Goal: Register for event/course

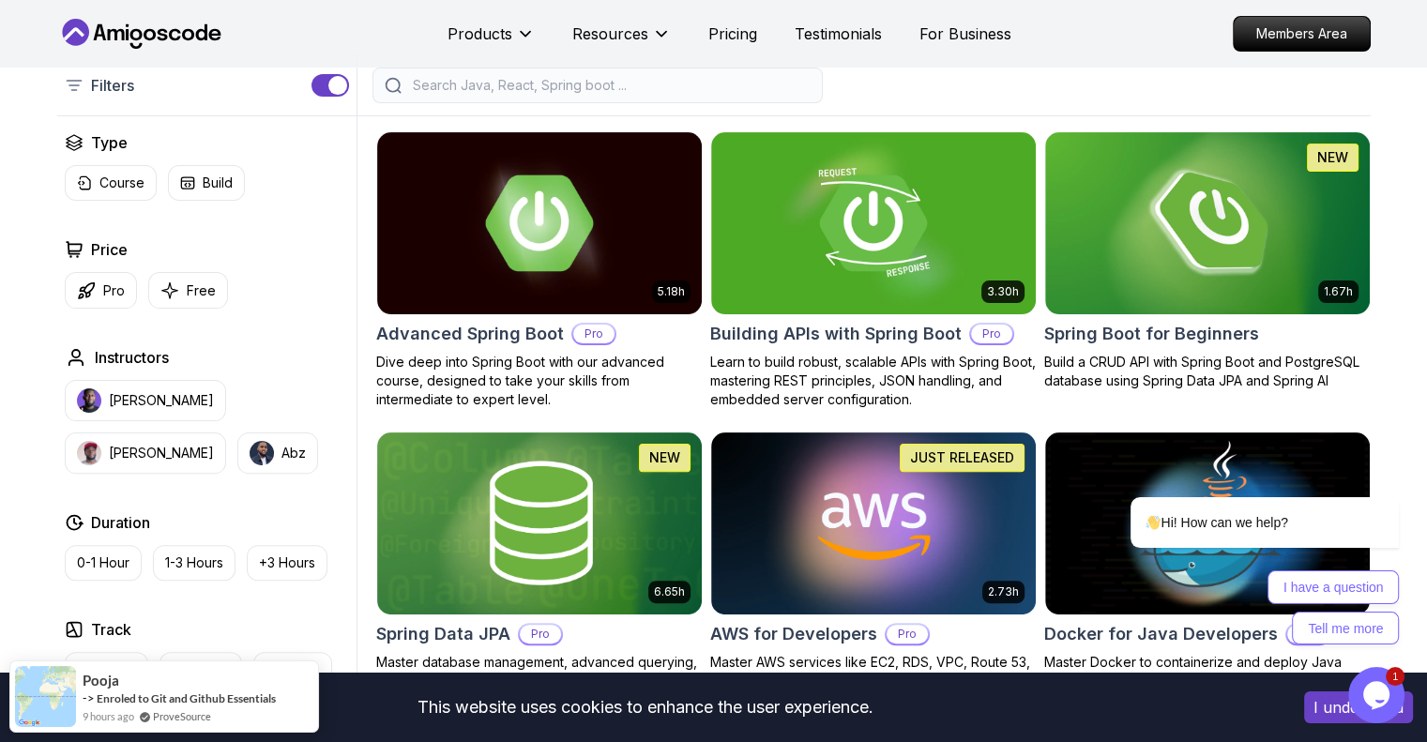
scroll to position [428, 0]
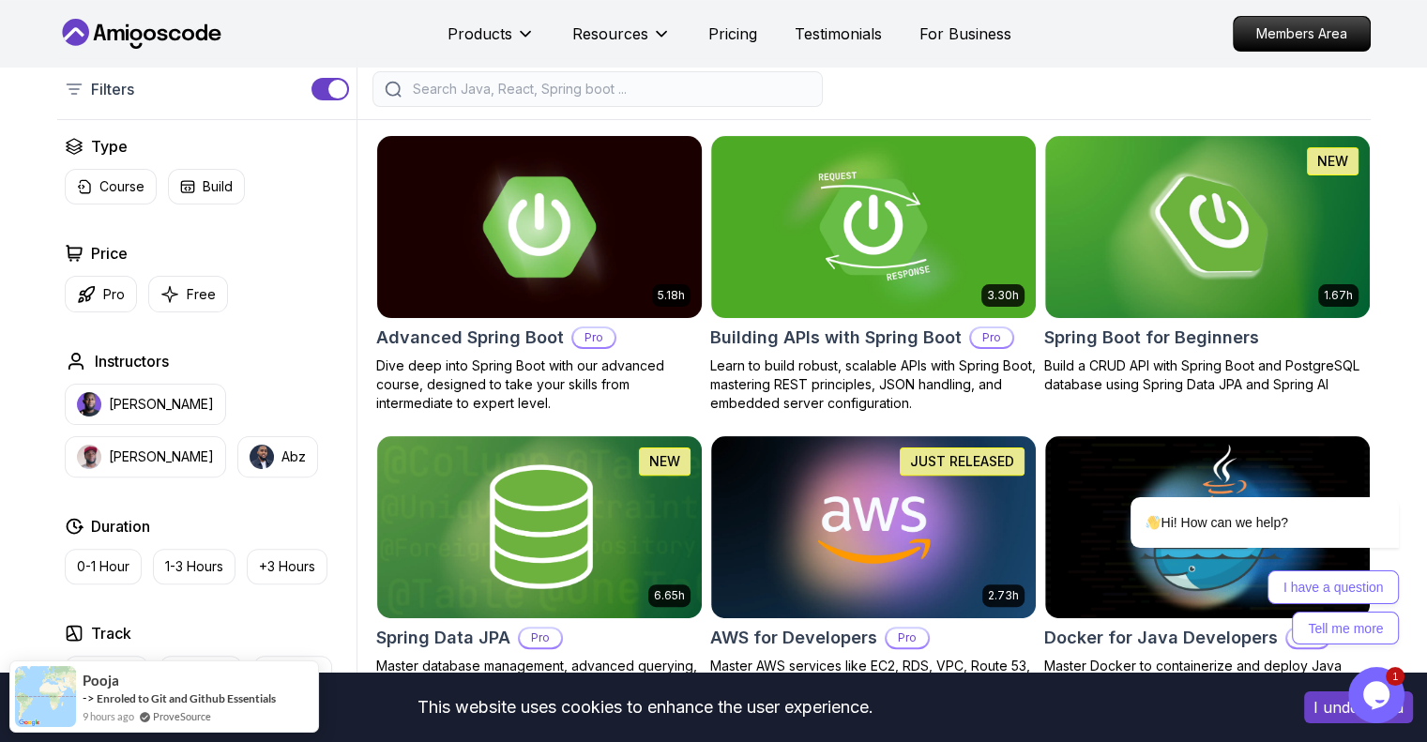
click at [676, 187] on img at bounding box center [539, 226] width 341 height 190
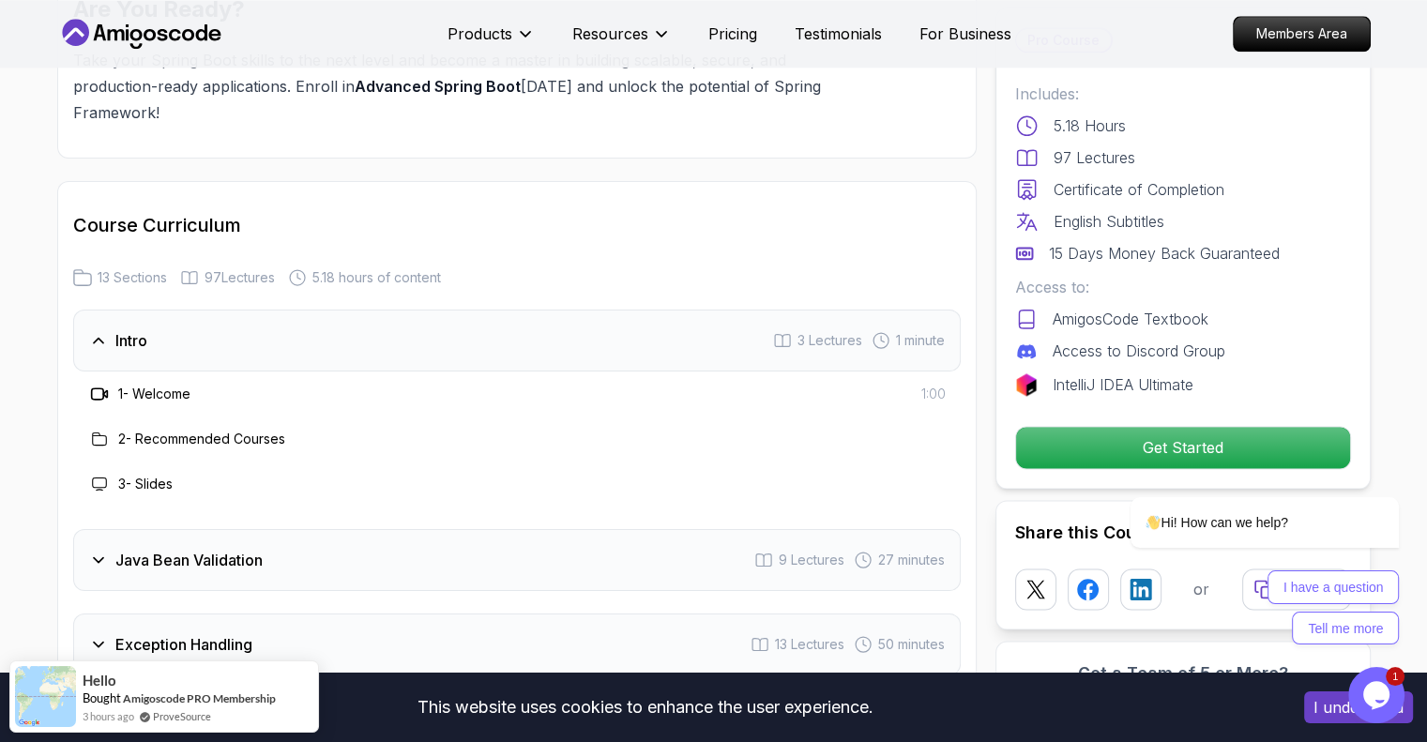
scroll to position [3151, 0]
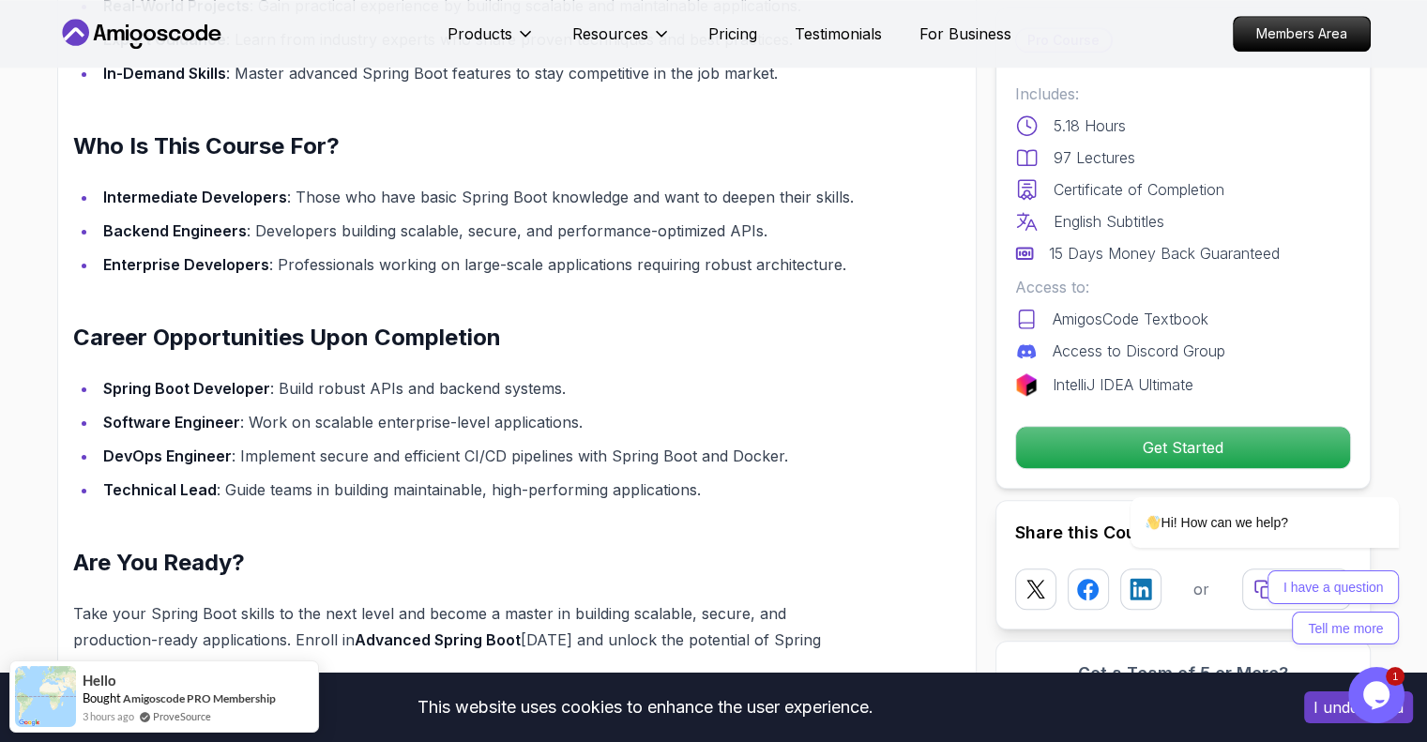
scroll to position [1749, 0]
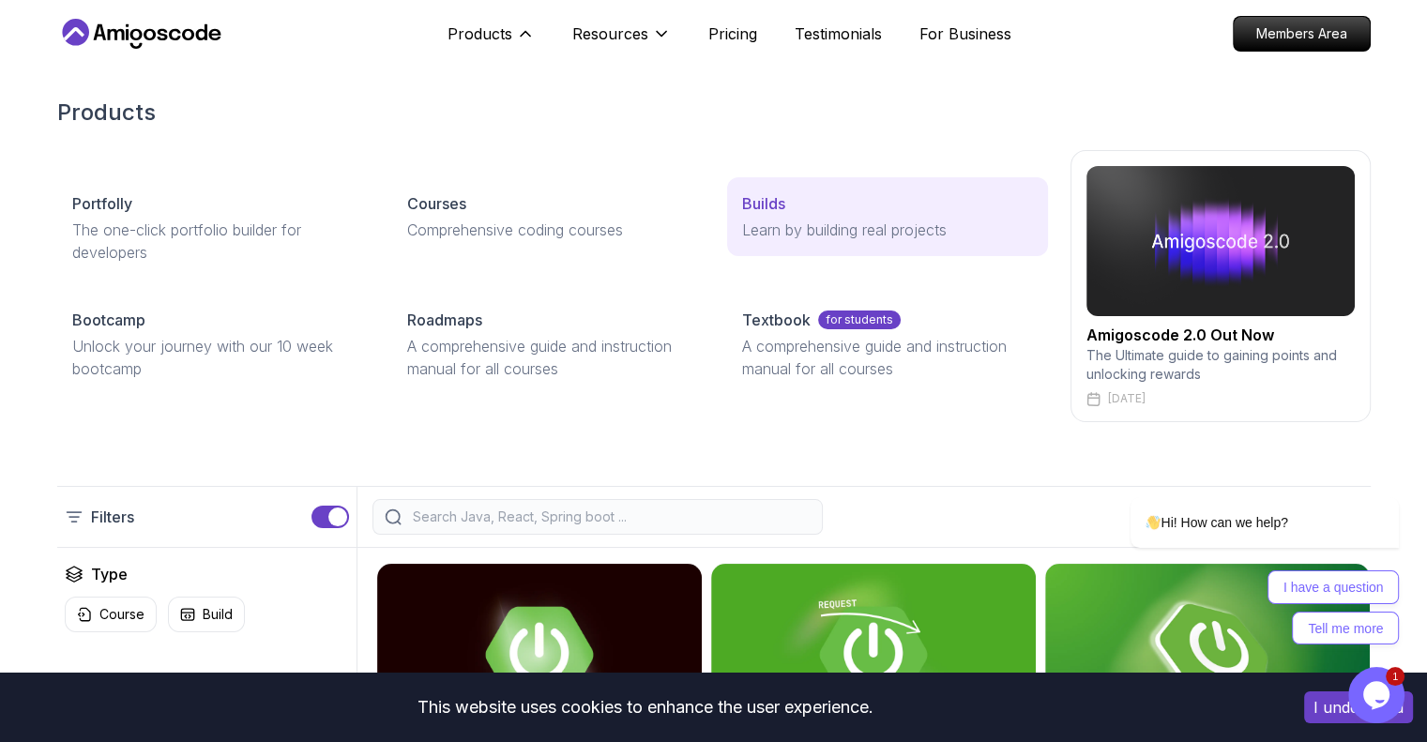
click at [763, 231] on p "Learn by building real projects" at bounding box center [887, 230] width 290 height 23
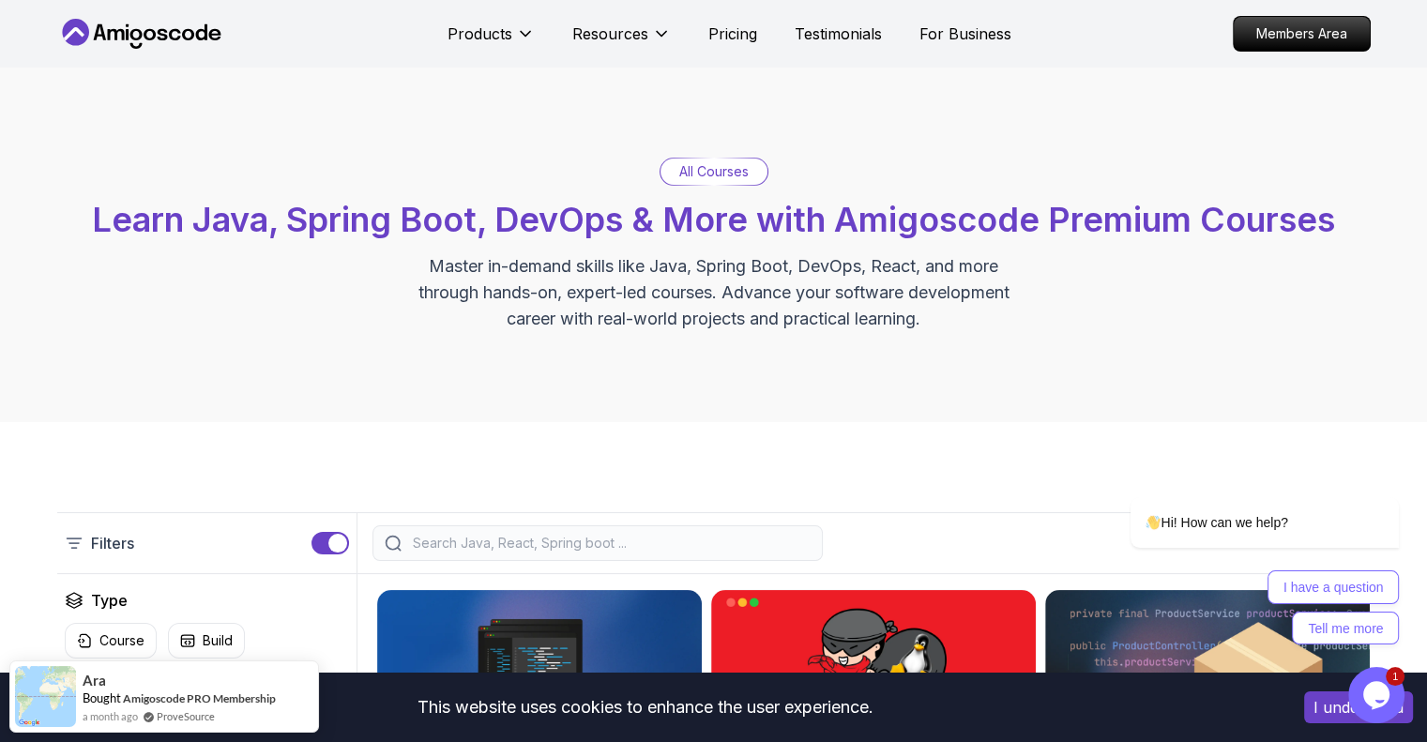
click at [736, 21] on div "Products Resources Pricing Testimonials For Business" at bounding box center [730, 34] width 564 height 38
click at [735, 27] on p "Pricing" at bounding box center [732, 34] width 49 height 23
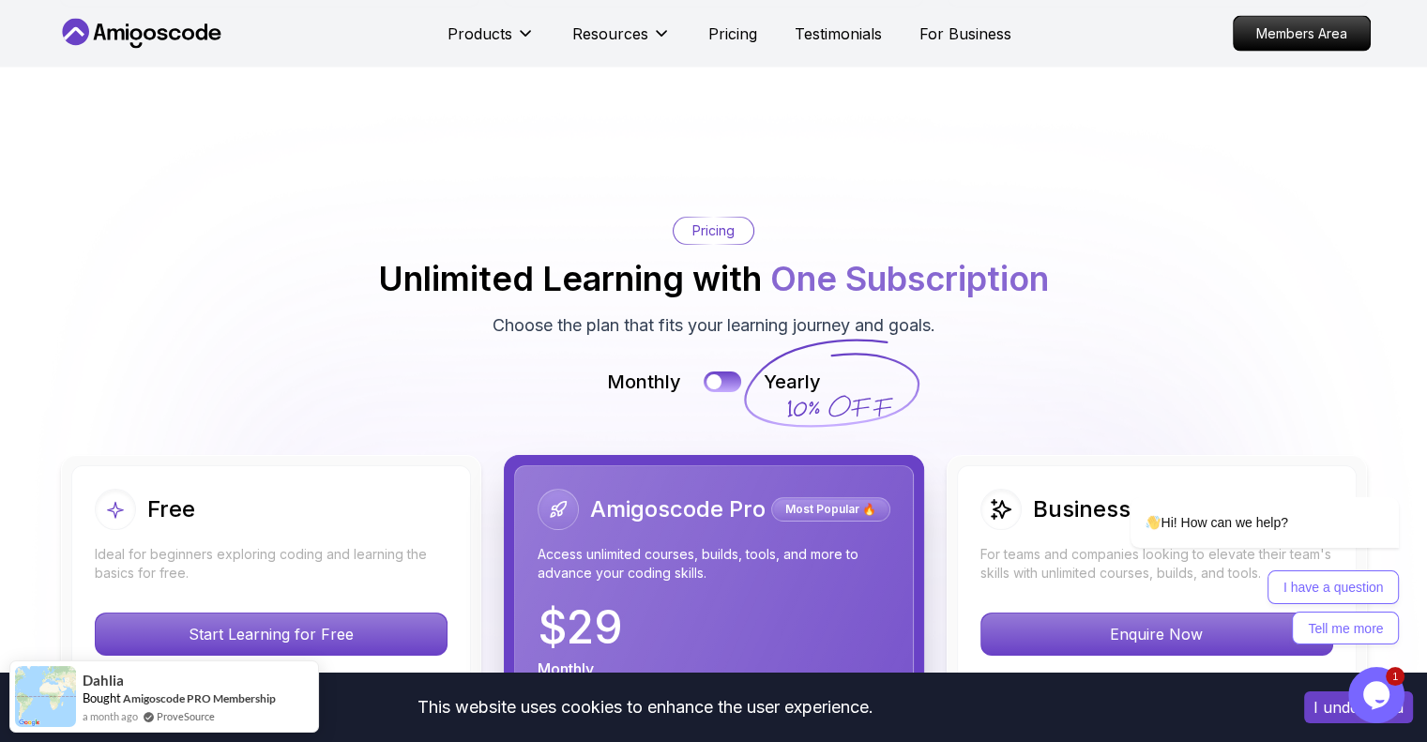
scroll to position [4301, 0]
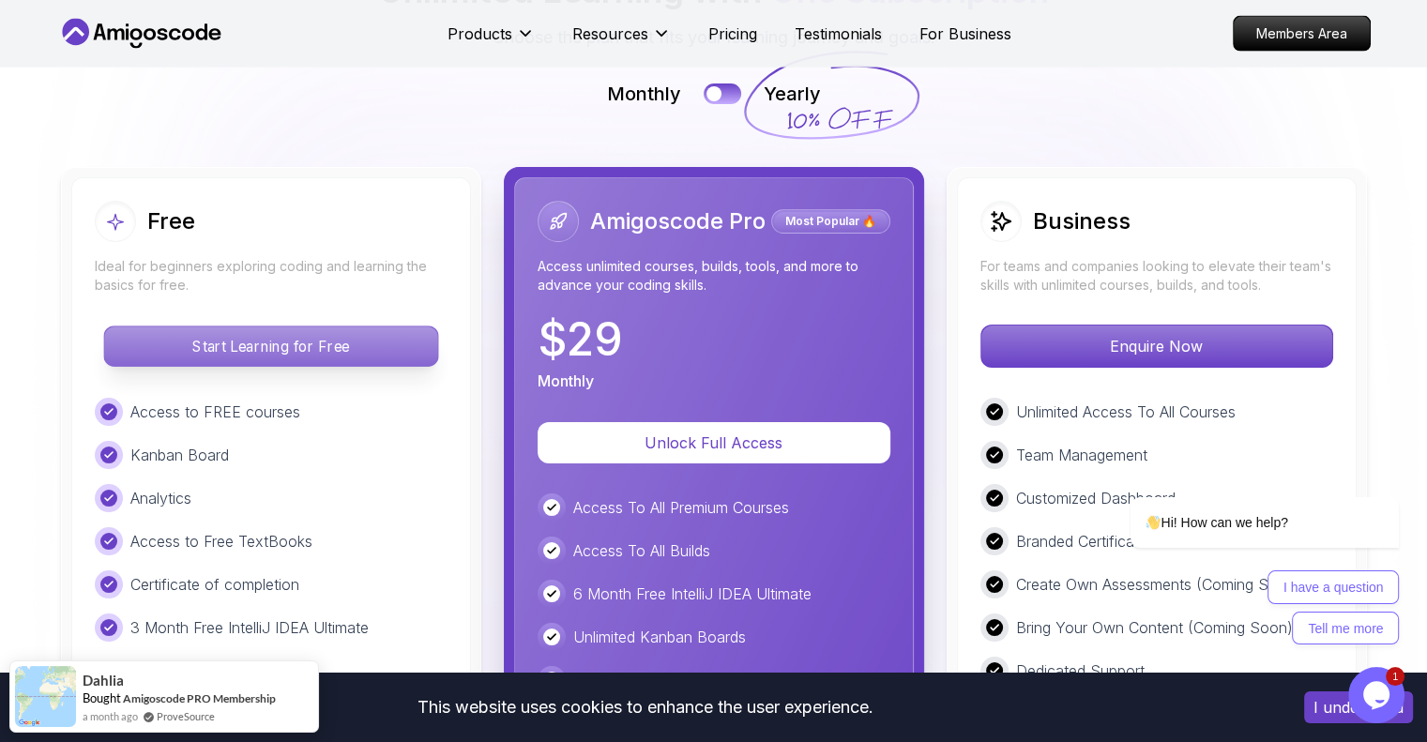
click at [372, 327] on p "Start Learning for Free" at bounding box center [270, 346] width 333 height 39
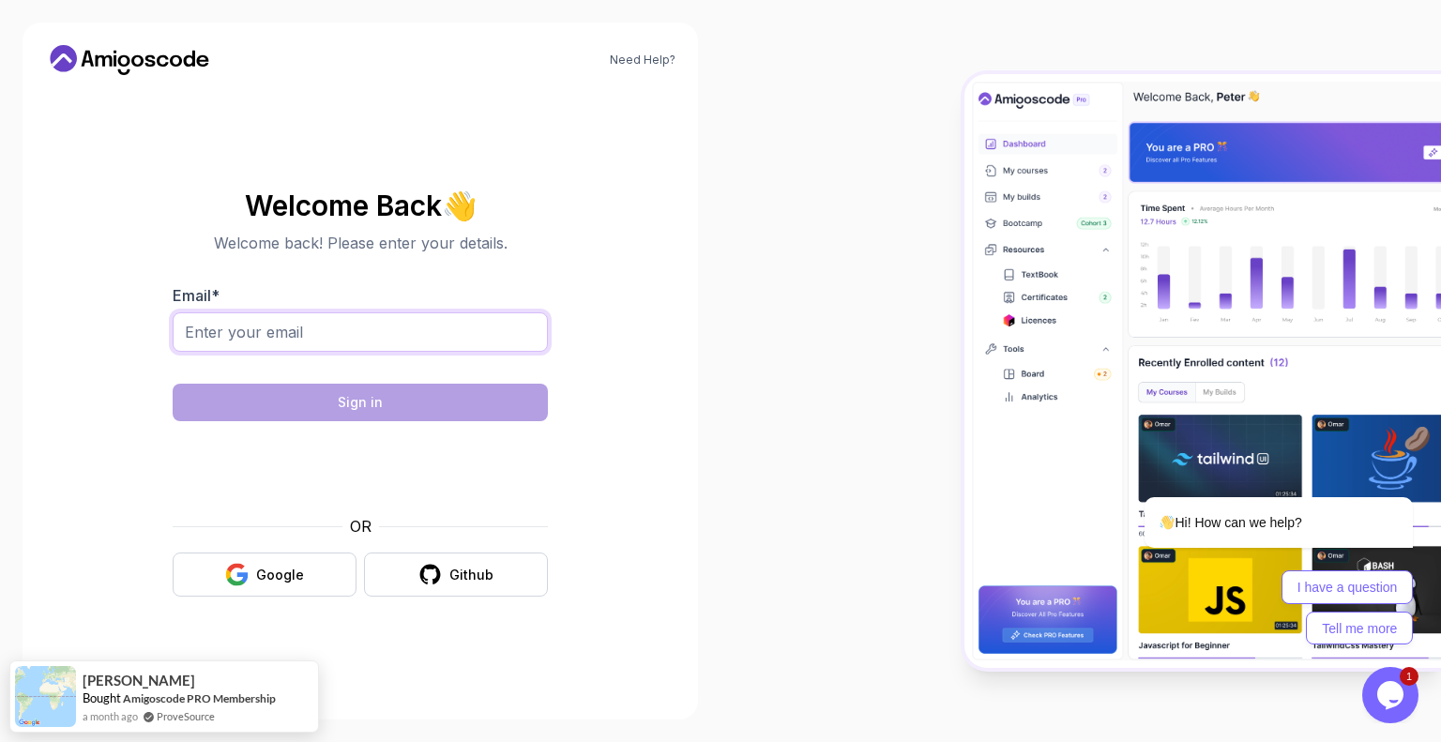
click at [440, 333] on input "Email *" at bounding box center [360, 331] width 375 height 39
click at [260, 577] on div "Google" at bounding box center [280, 575] width 48 height 19
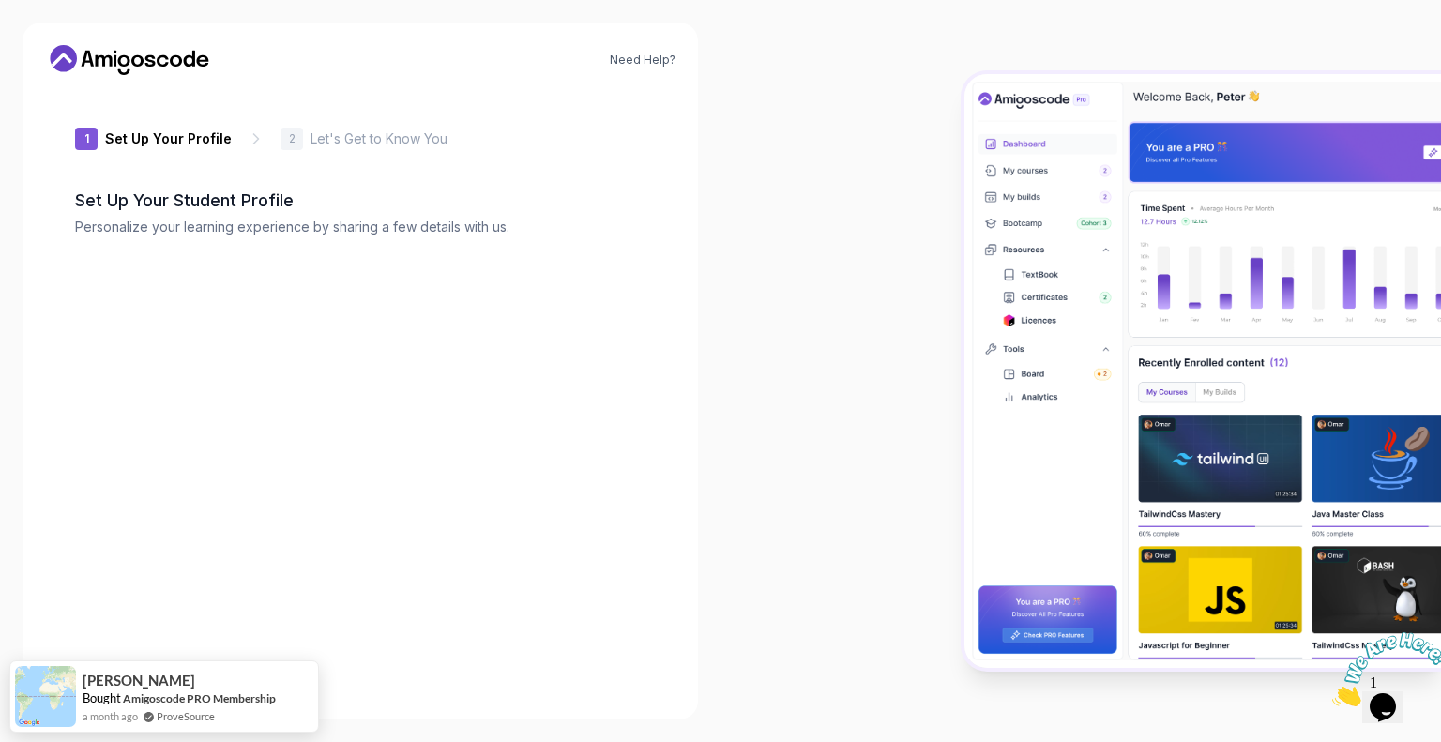
type input "silenteagle4369e"
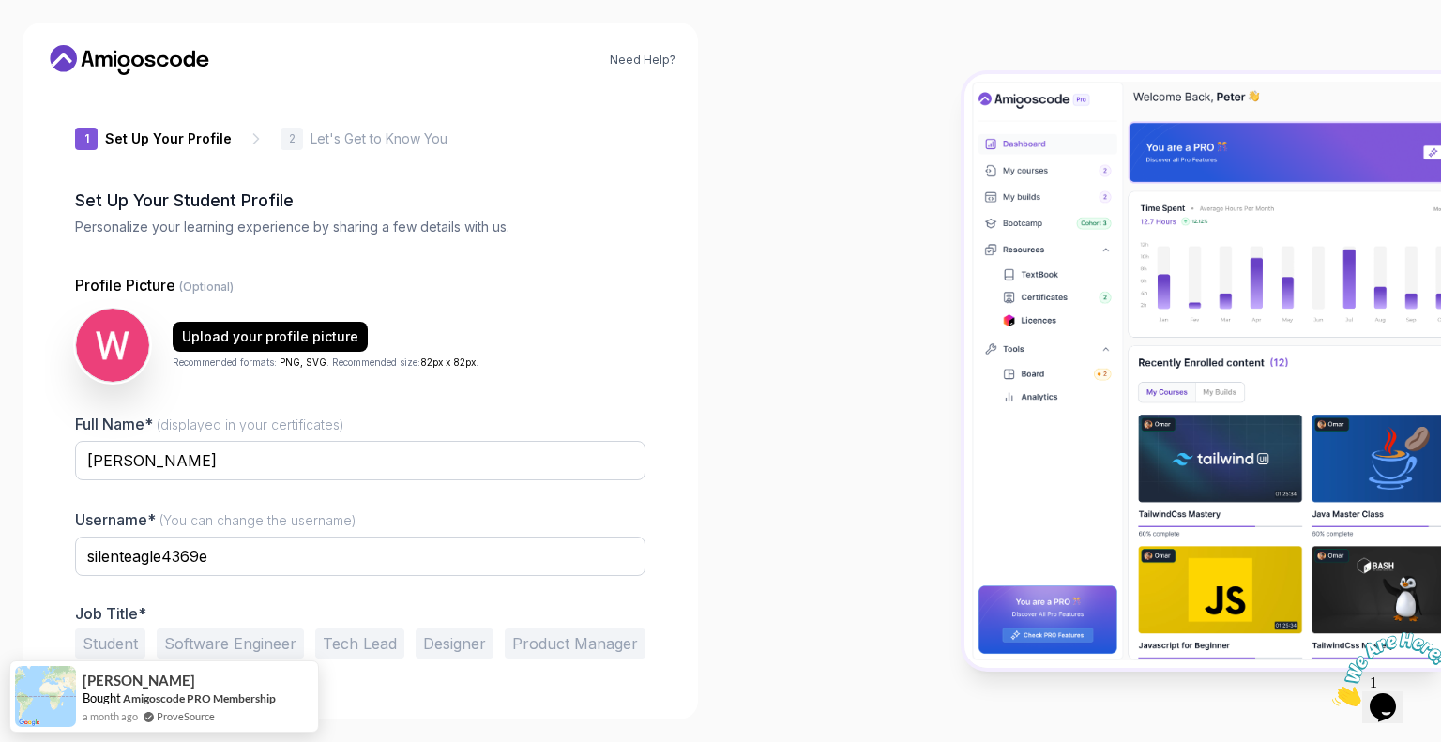
scroll to position [39, 0]
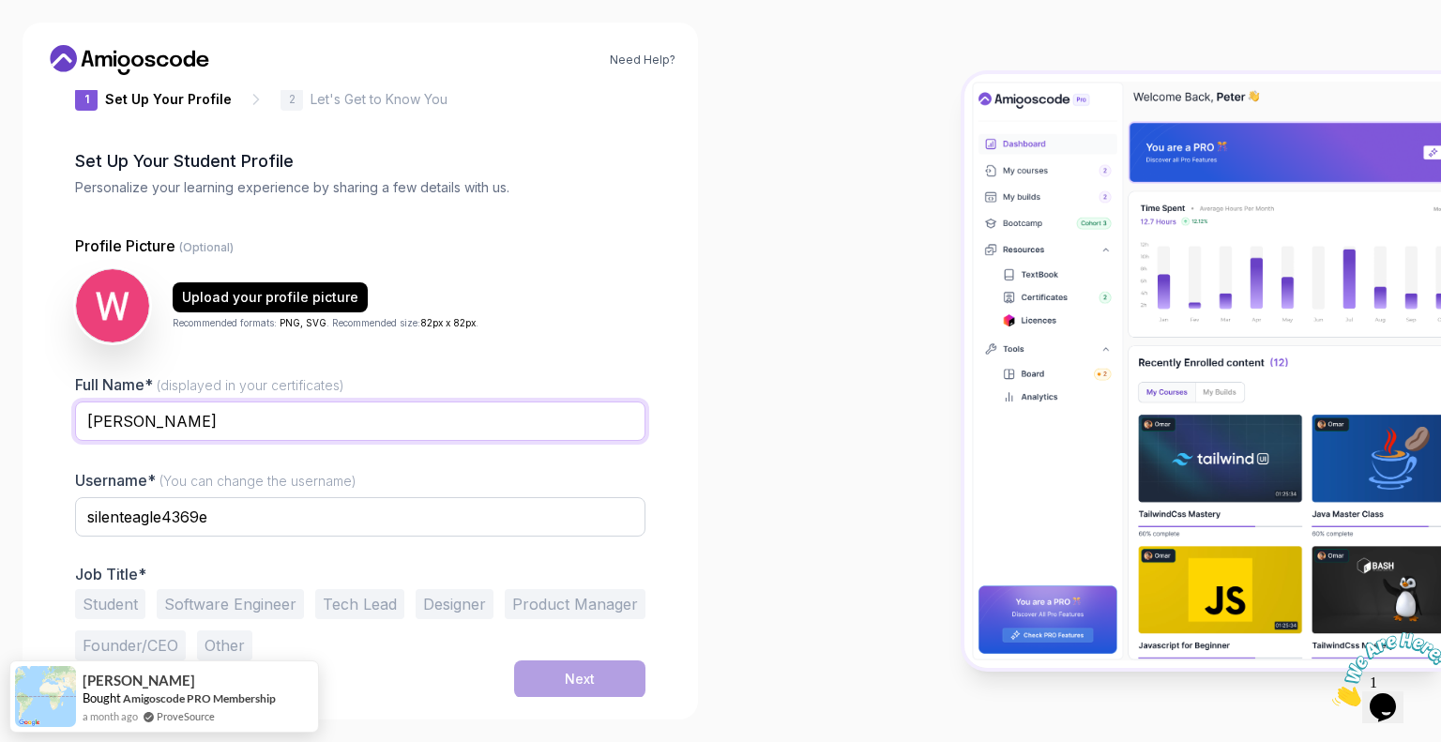
click at [116, 416] on input "[PERSON_NAME]" at bounding box center [360, 421] width 570 height 39
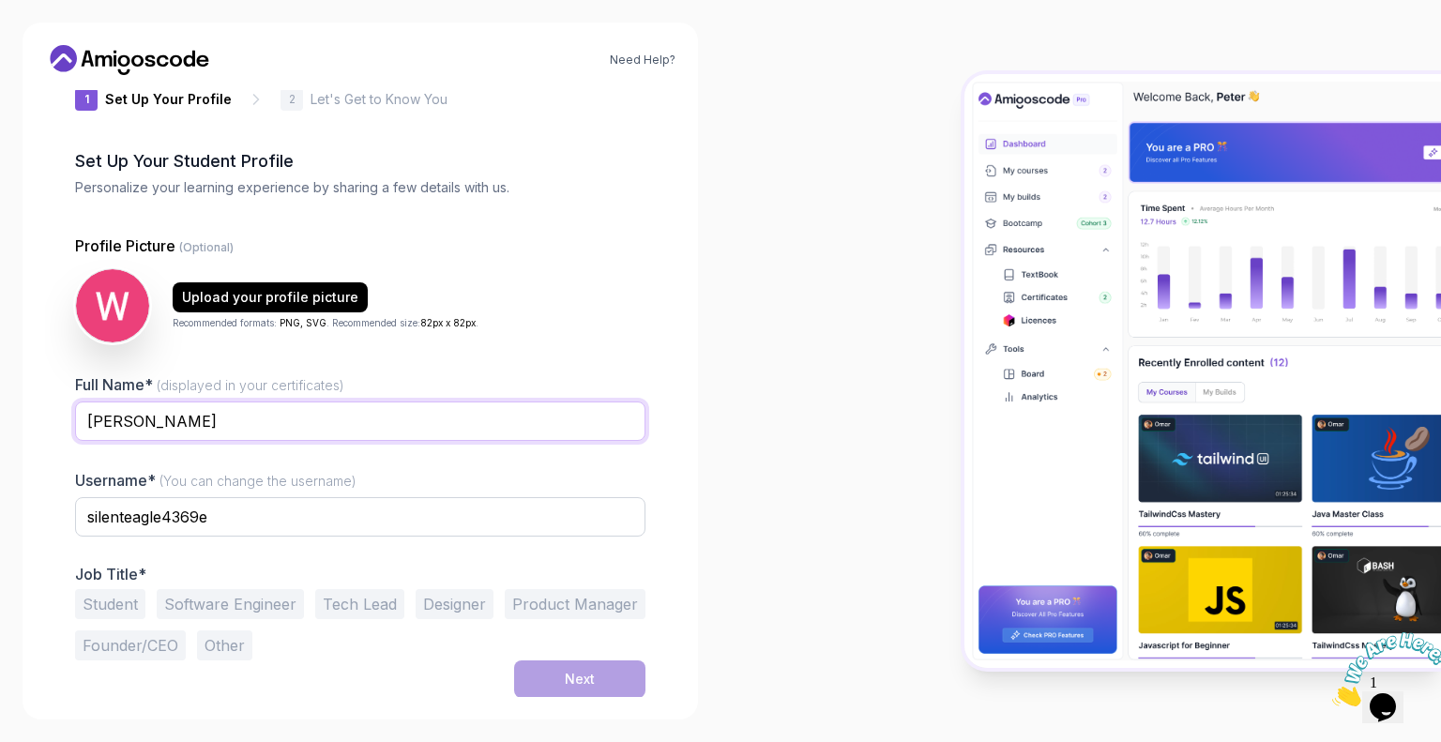
type input "[PERSON_NAME]"
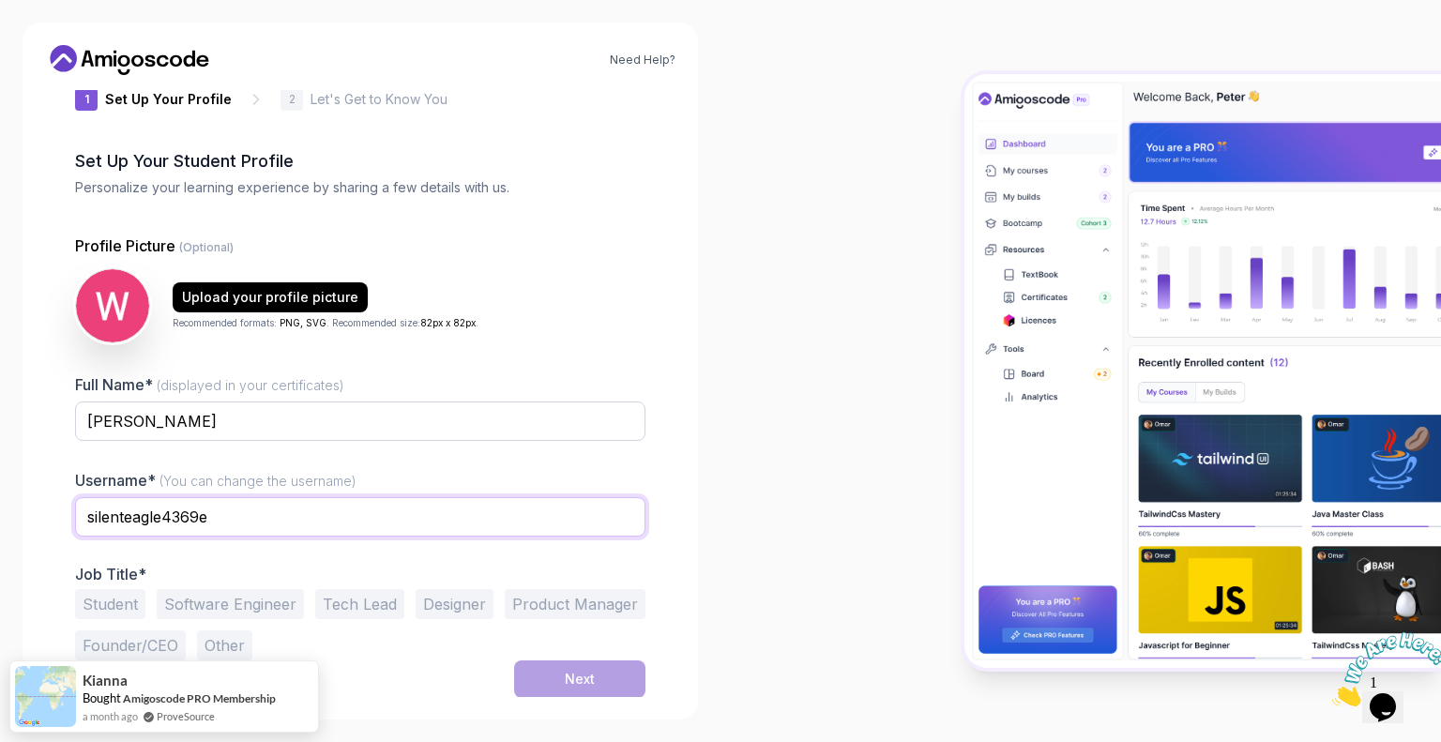
drag, startPoint x: 266, startPoint y: 502, endPoint x: 26, endPoint y: 503, distance: 240.2
click at [26, 503] on div "Need Help? 1 Set Up Your Profile 1 Set Up Your Profile 2 Let's Get to Know You …" at bounding box center [361, 371] width 676 height 697
type input "miwwes"
click at [878, 515] on div at bounding box center [1081, 371] width 721 height 742
click at [281, 610] on button "Software Engineer" at bounding box center [230, 604] width 147 height 30
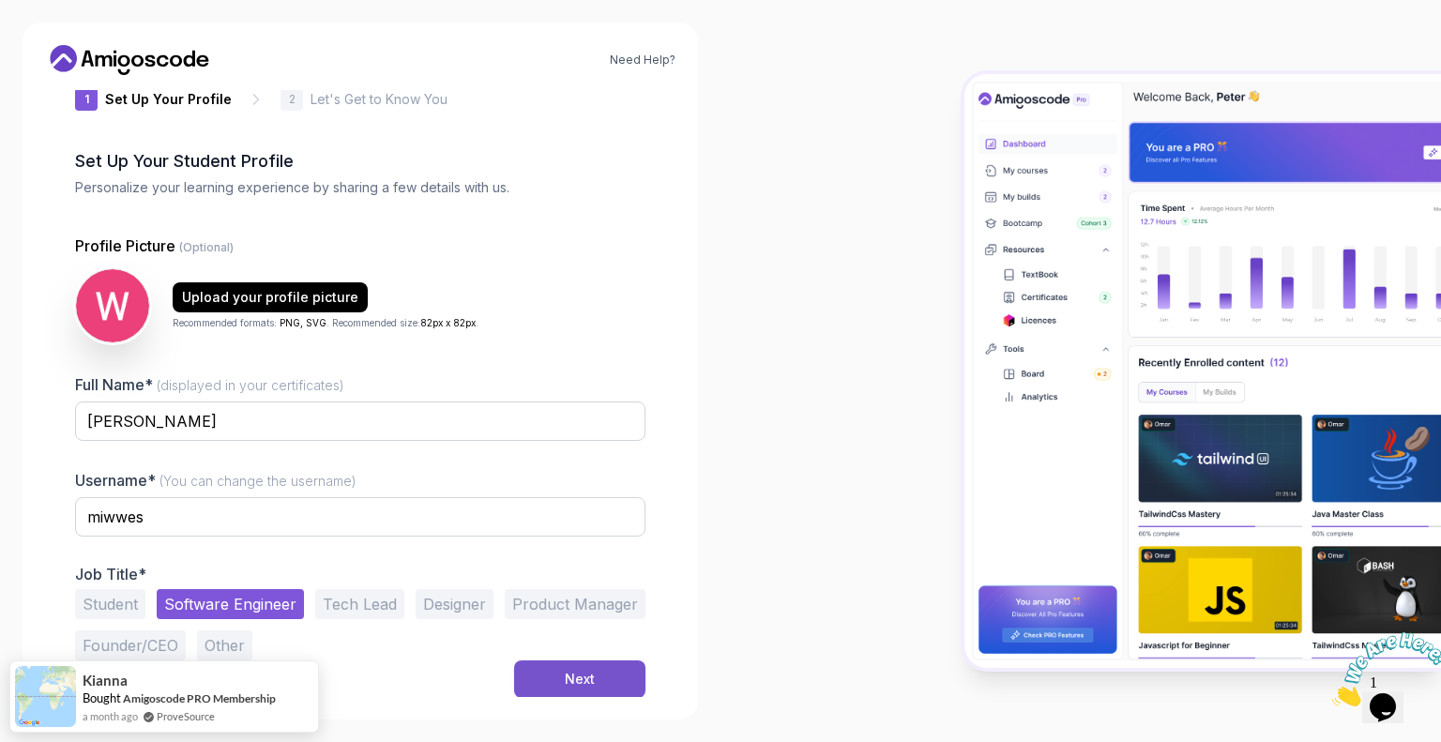
click at [570, 673] on div "Next" at bounding box center [580, 679] width 30 height 19
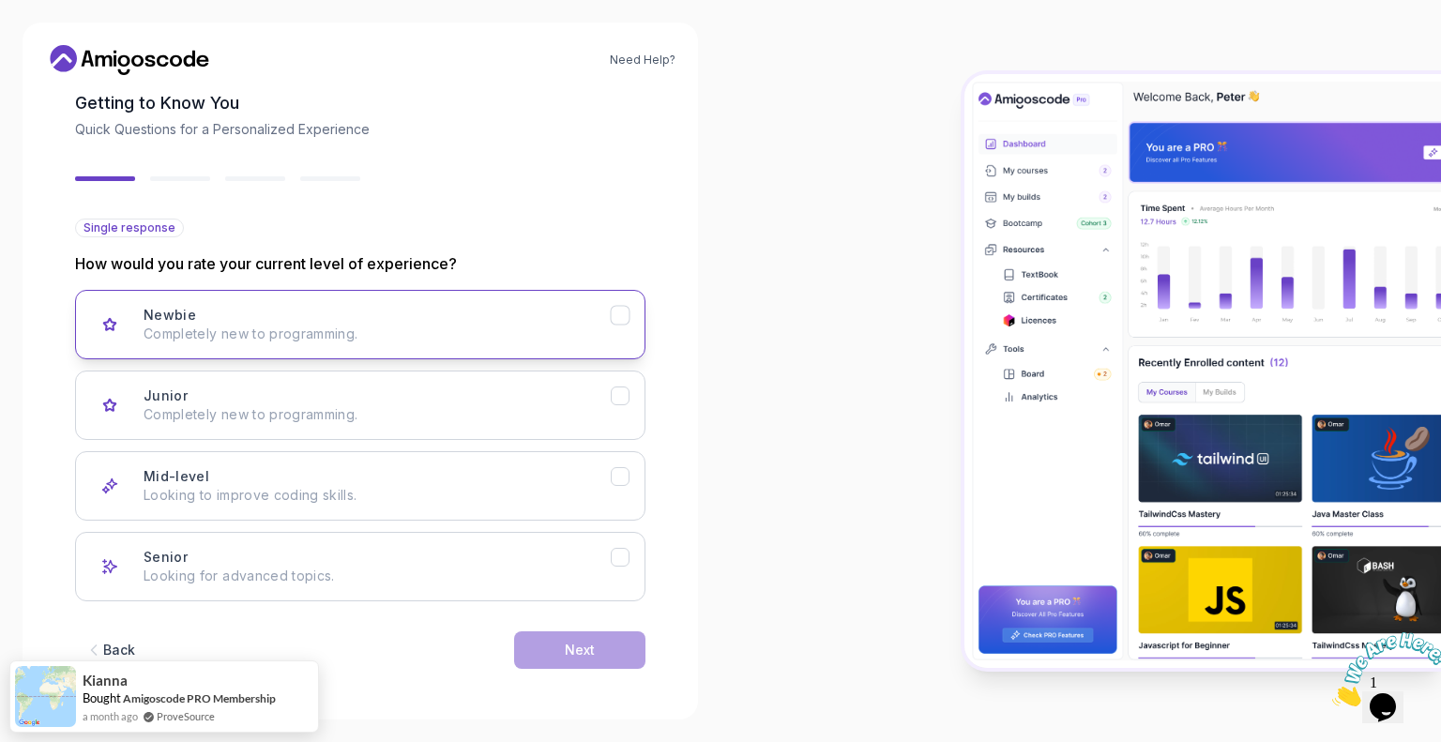
scroll to position [98, 0]
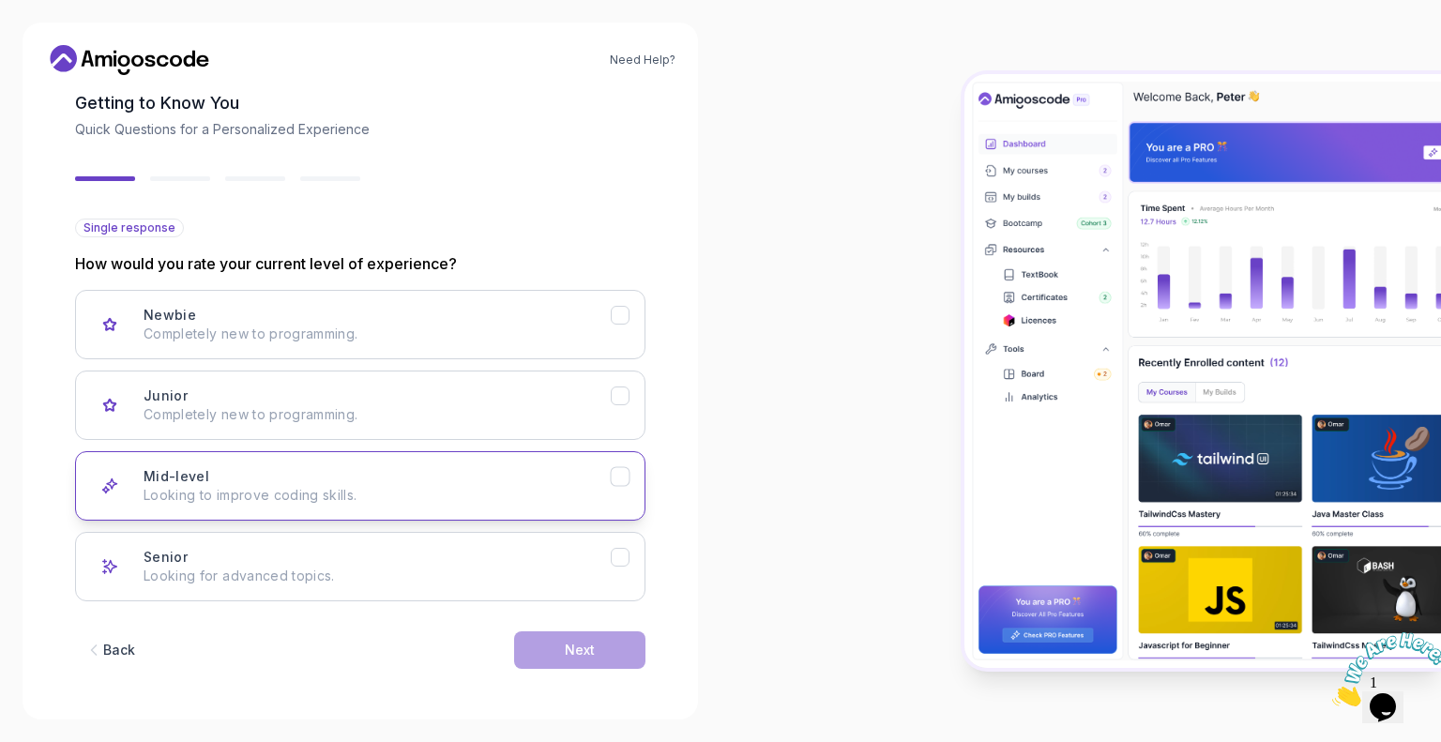
click at [368, 505] on button "Mid-level Looking to improve coding skills." at bounding box center [360, 485] width 570 height 69
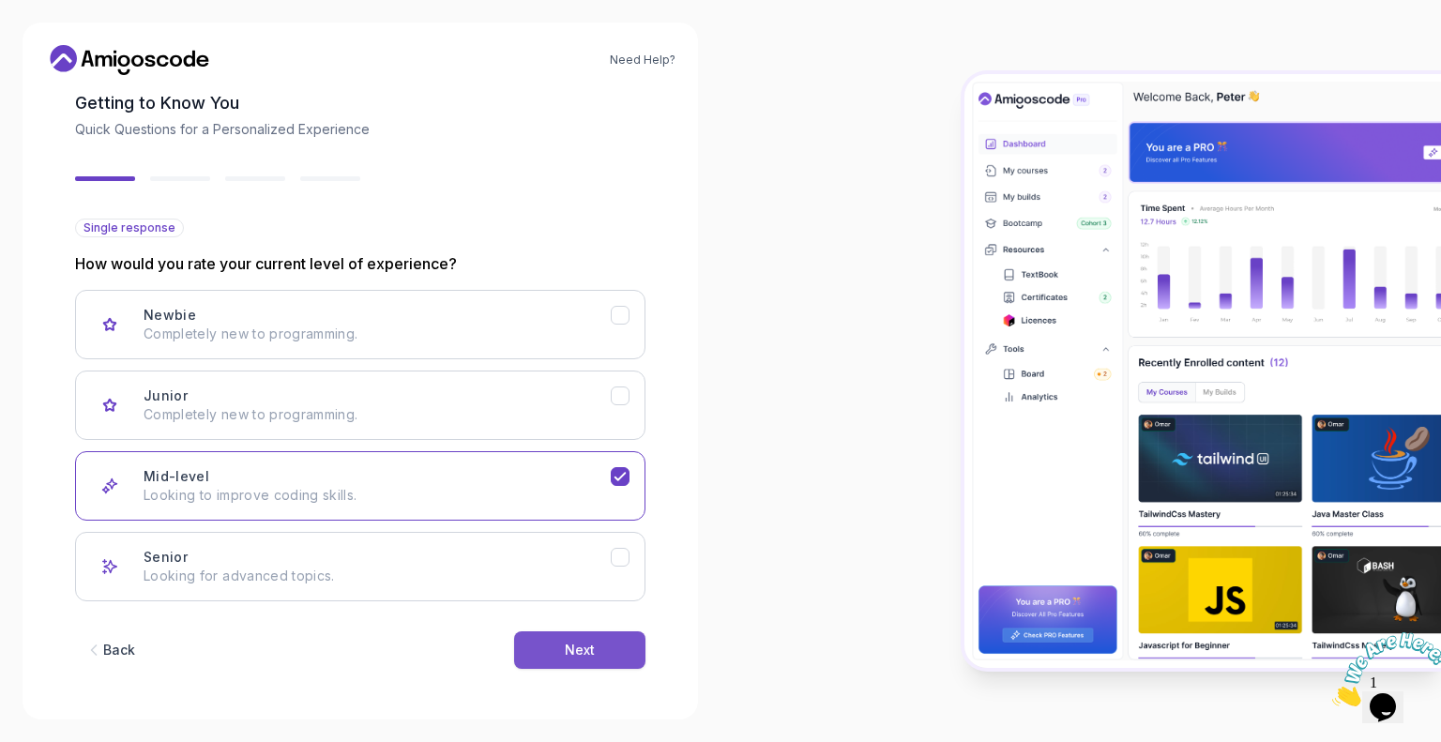
click at [549, 631] on button "Next" at bounding box center [579, 650] width 131 height 38
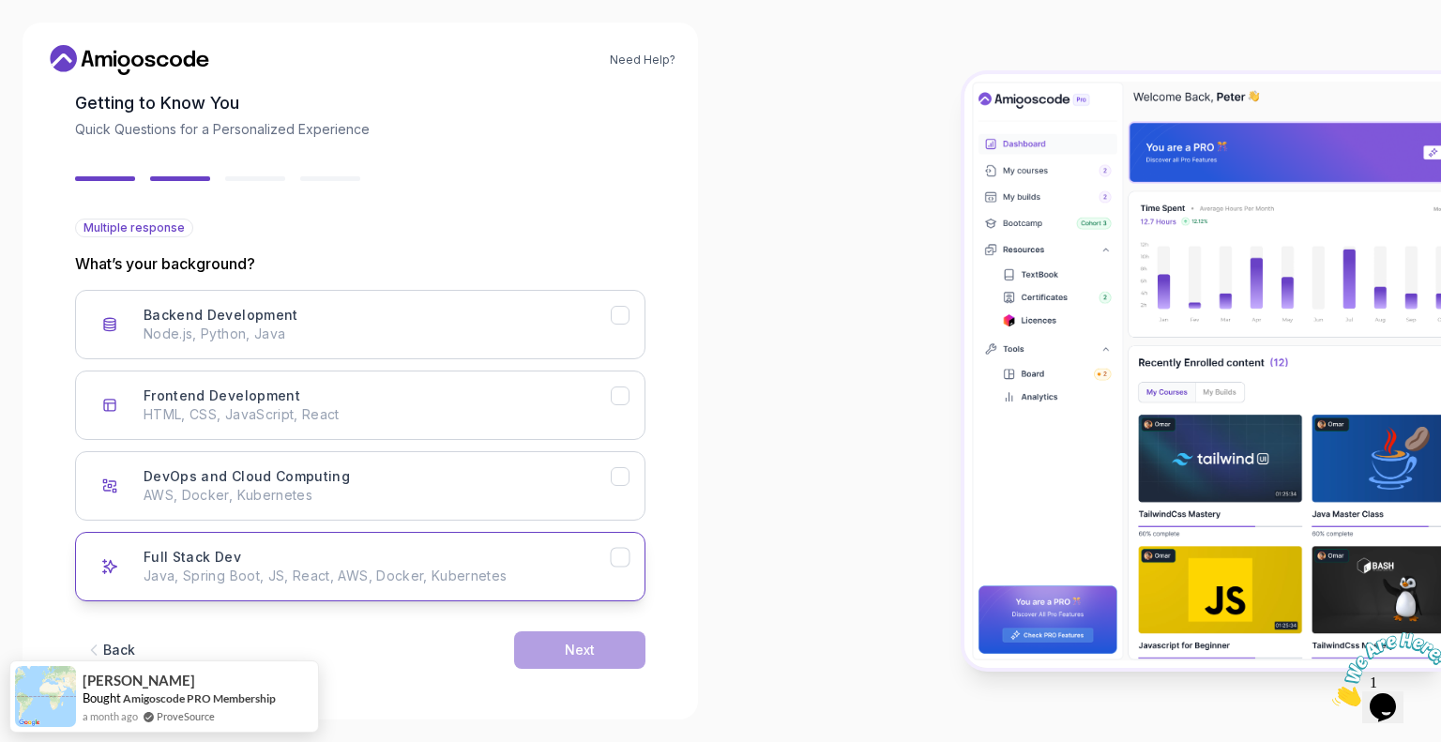
click at [364, 583] on p "Java, Spring Boot, JS, React, AWS, Docker, Kubernetes" at bounding box center [377, 576] width 467 height 19
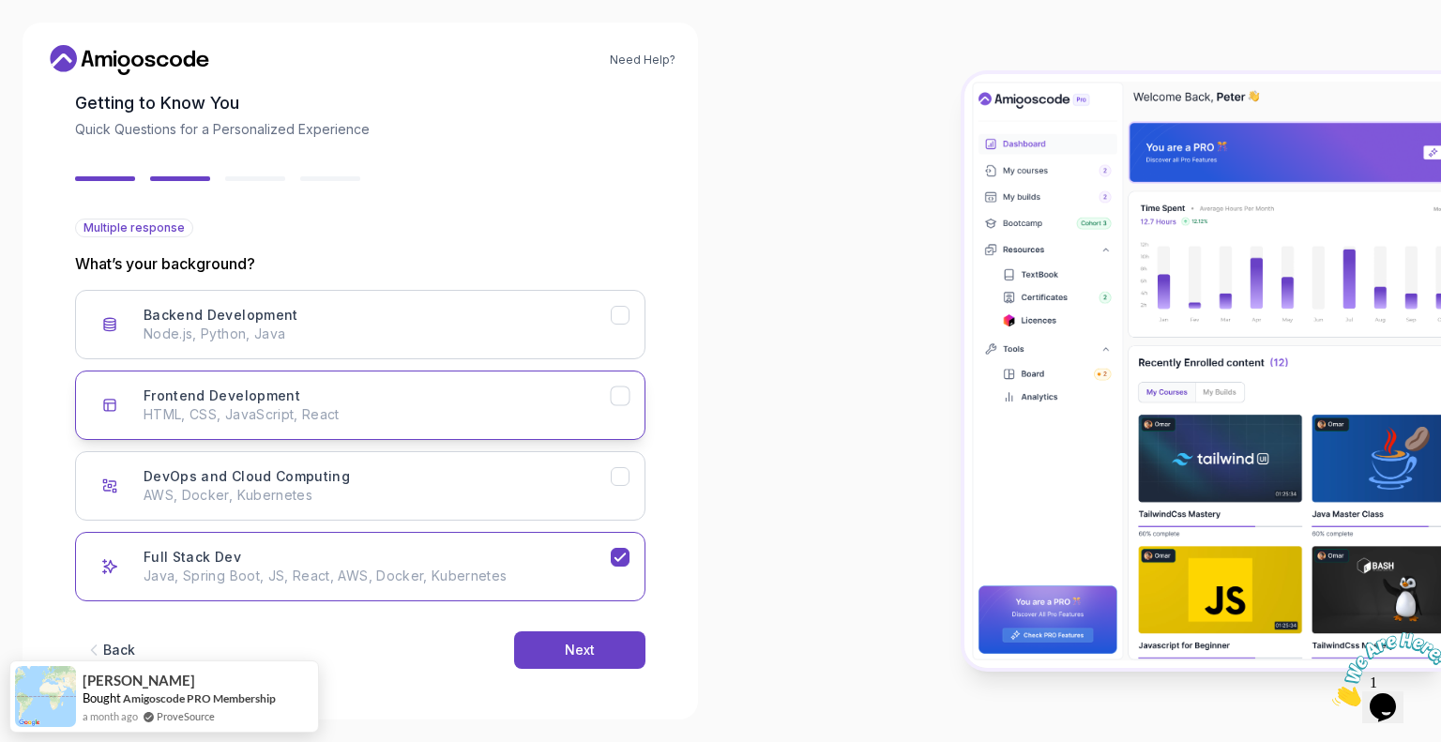
click at [466, 388] on div "Frontend Development HTML, CSS, JavaScript, React" at bounding box center [377, 406] width 467 height 38
click at [500, 385] on button "Frontend Development HTML, CSS, JavaScript, React" at bounding box center [360, 405] width 570 height 69
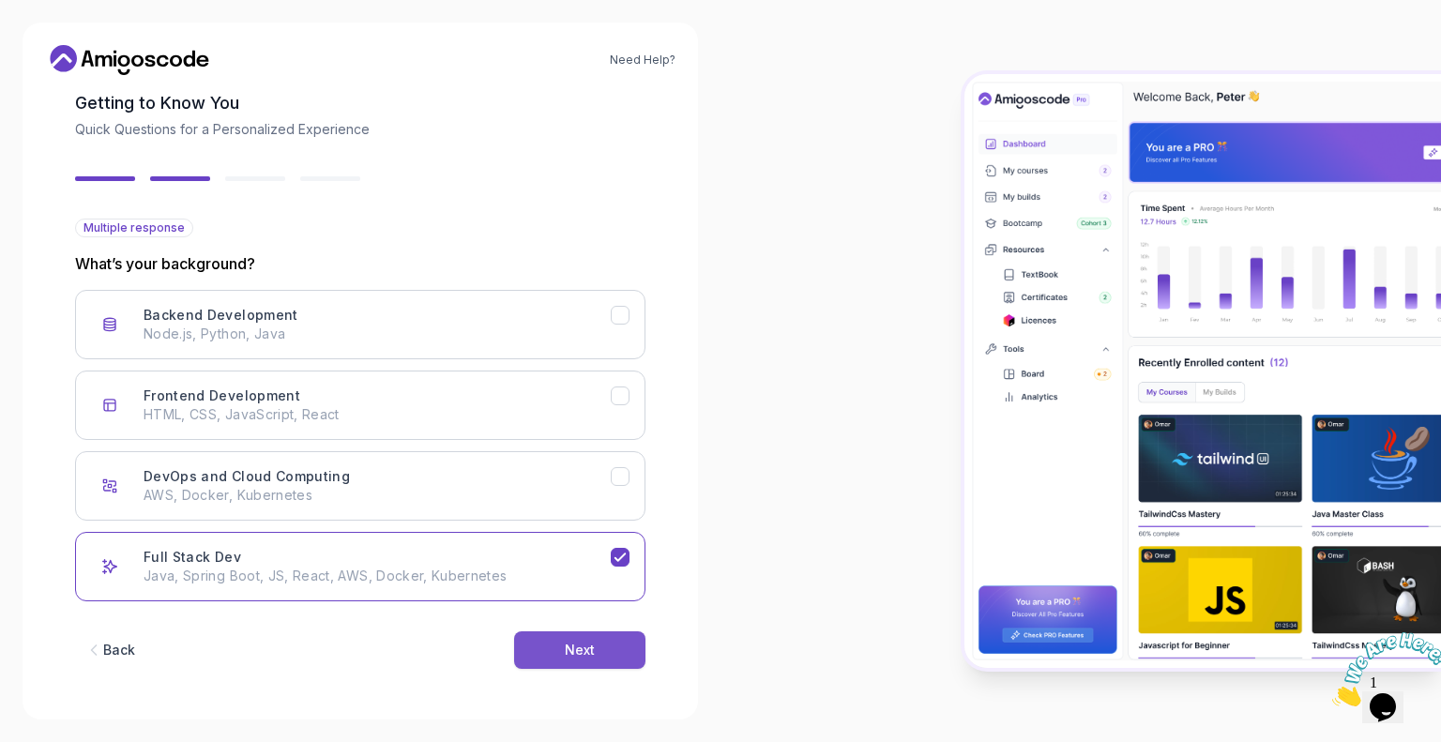
click at [573, 659] on button "Next" at bounding box center [579, 650] width 131 height 38
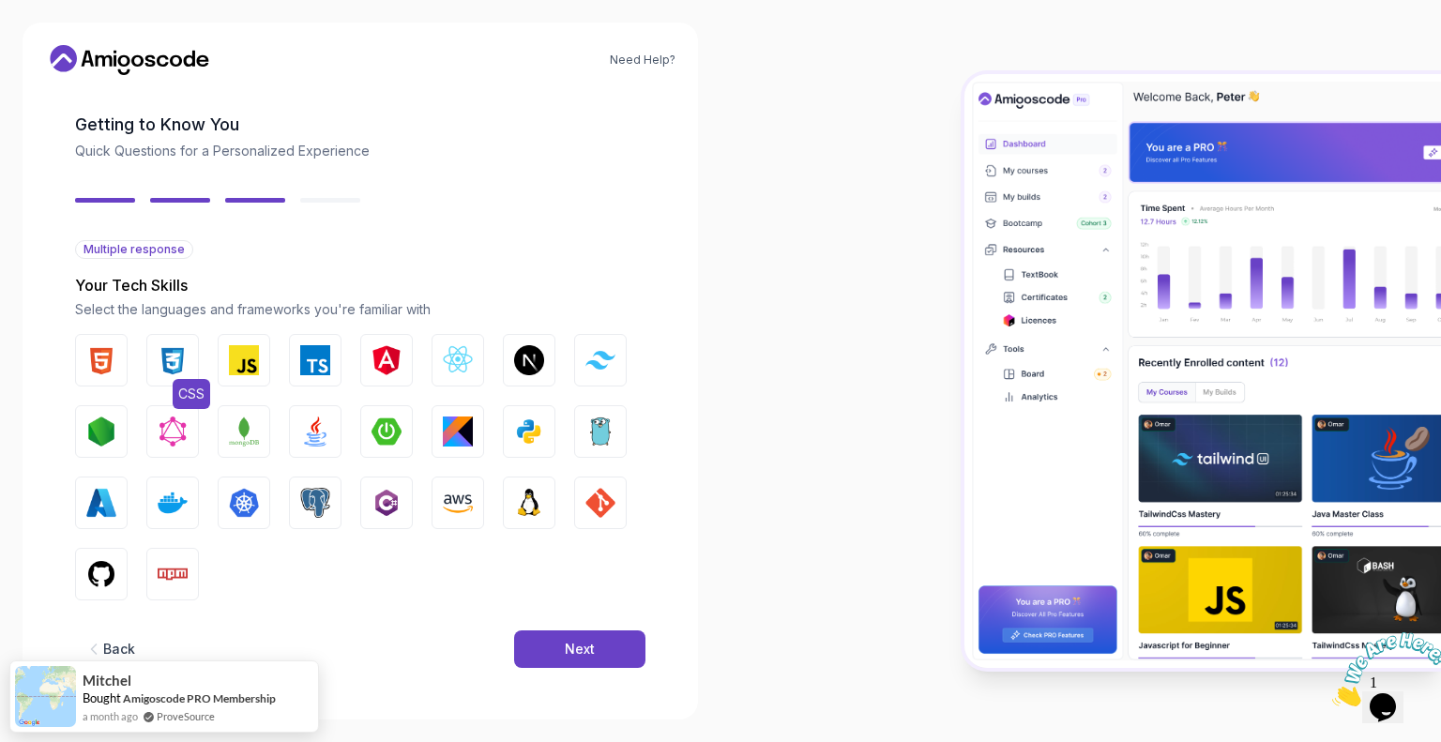
click at [180, 348] on img "button" at bounding box center [173, 360] width 30 height 30
click at [120, 347] on button "HTML" at bounding box center [101, 360] width 53 height 53
click at [260, 352] on button "JavaScript" at bounding box center [244, 360] width 53 height 53
click at [309, 346] on img "button" at bounding box center [315, 360] width 30 height 30
click at [381, 352] on img "button" at bounding box center [387, 360] width 30 height 30
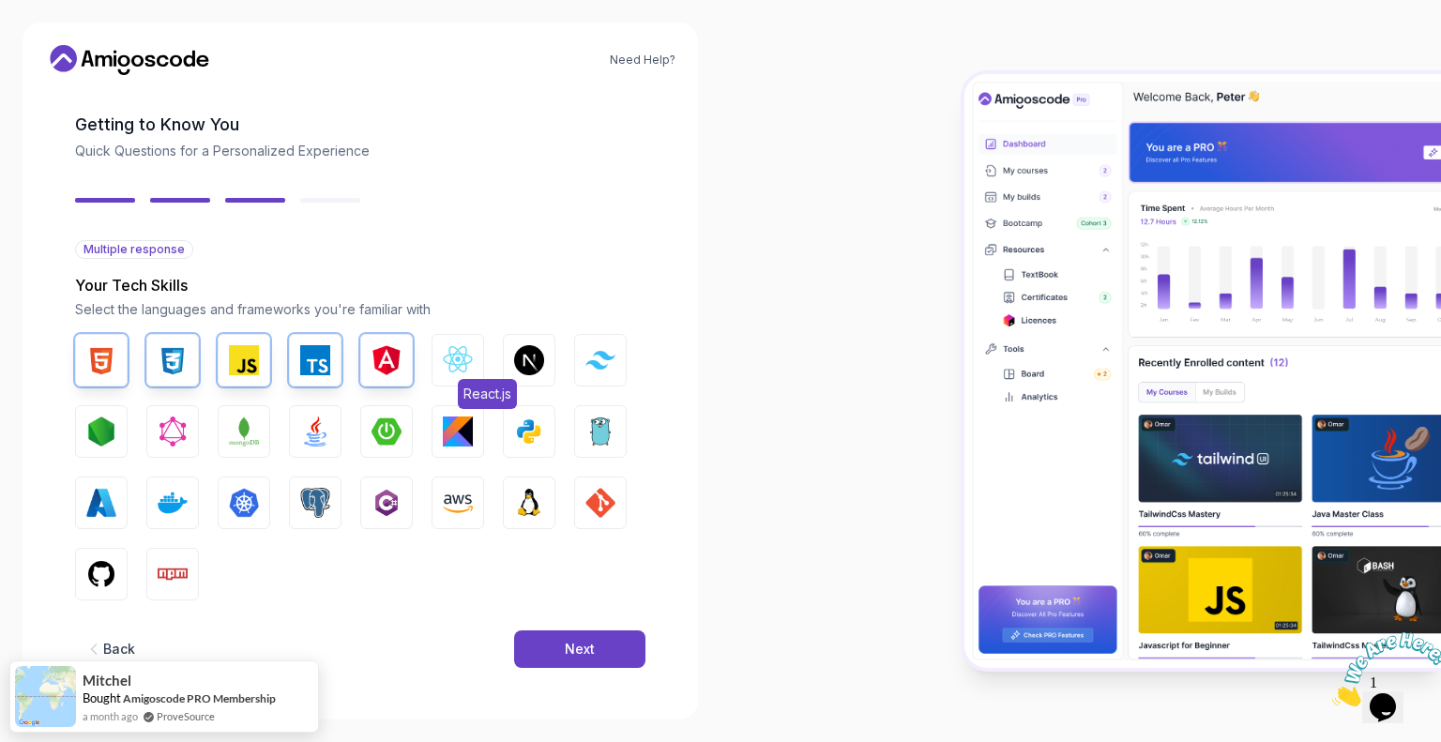
click at [453, 362] on img "button" at bounding box center [458, 360] width 30 height 30
click at [597, 363] on img "button" at bounding box center [601, 360] width 30 height 18
click at [247, 431] on img "button" at bounding box center [244, 432] width 30 height 30
click at [301, 442] on img "button" at bounding box center [315, 432] width 30 height 30
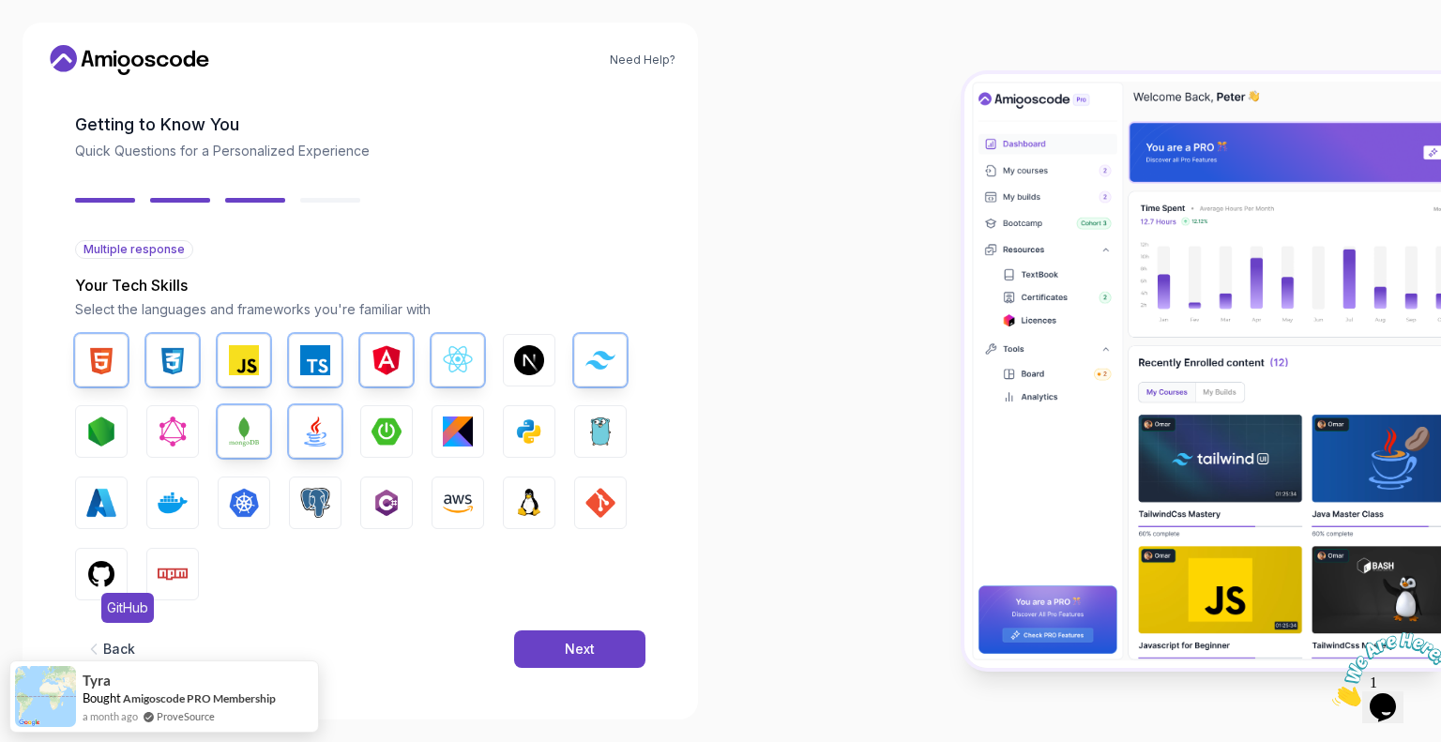
click at [100, 564] on img "button" at bounding box center [101, 574] width 30 height 30
click at [372, 469] on div "HTML CSS JavaScript TypeScript Angular React.js Next.js Tailwind CSS Node.js Gr…" at bounding box center [360, 467] width 570 height 266
click at [374, 497] on img "button" at bounding box center [387, 503] width 30 height 30
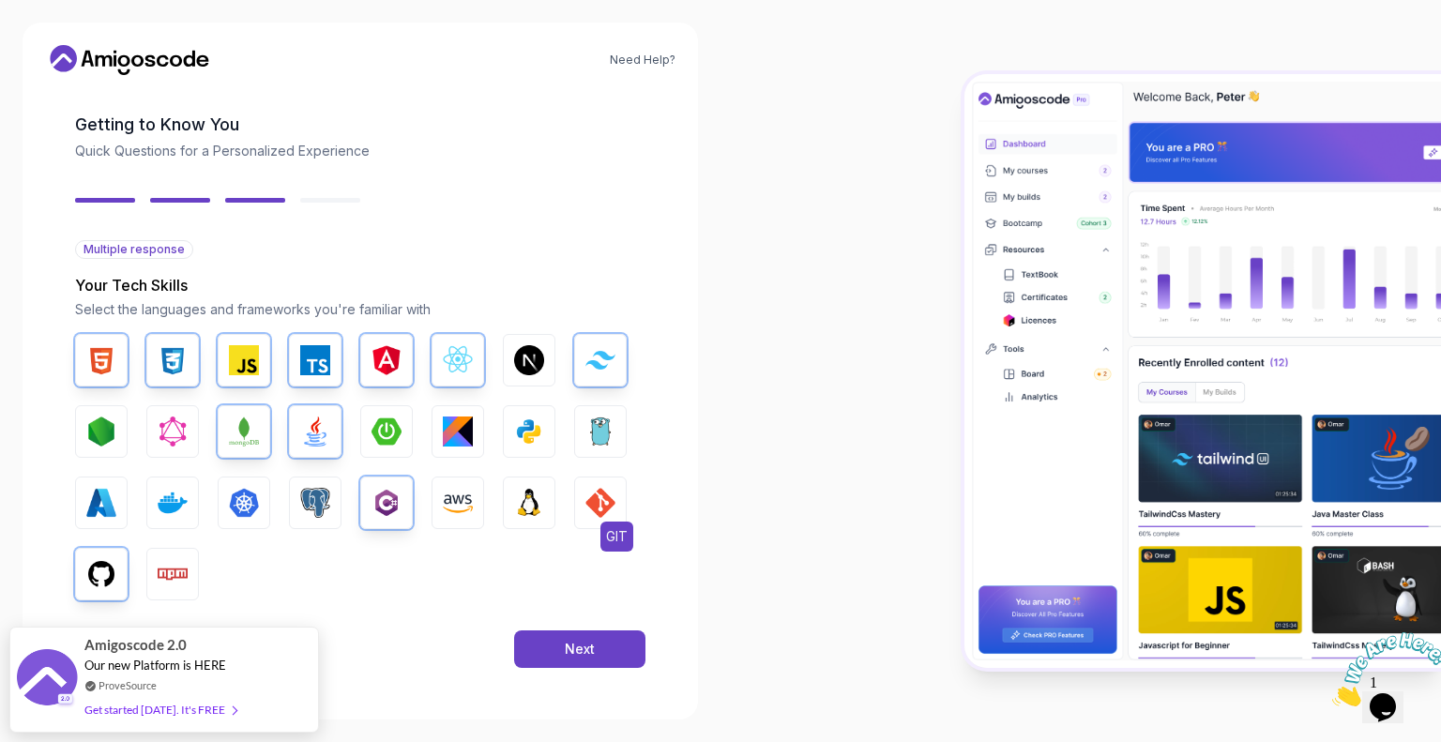
click at [597, 502] on img "button" at bounding box center [601, 503] width 30 height 30
click at [564, 627] on div "Back Next" at bounding box center [360, 650] width 570 height 98
click at [581, 657] on div "Next" at bounding box center [580, 649] width 30 height 19
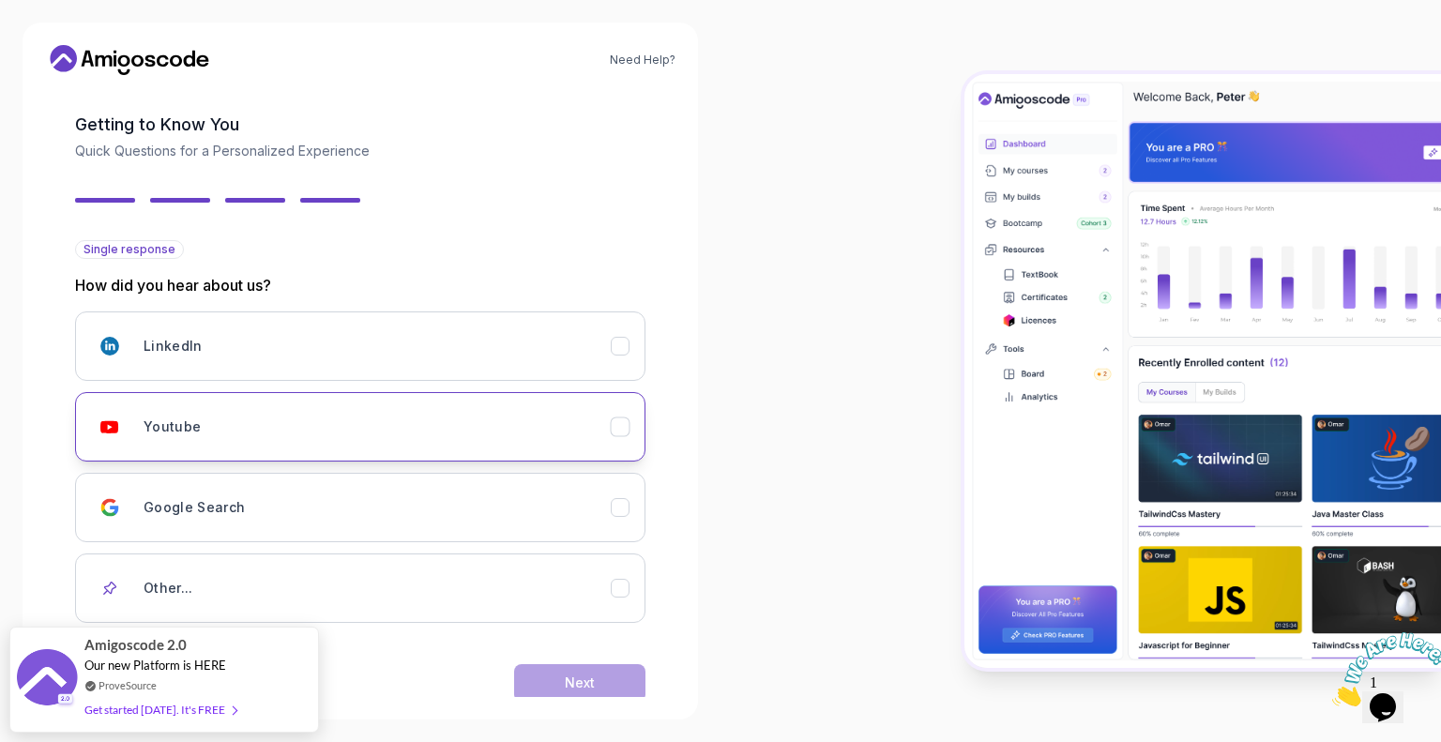
click at [537, 431] on div "Youtube" at bounding box center [377, 427] width 467 height 38
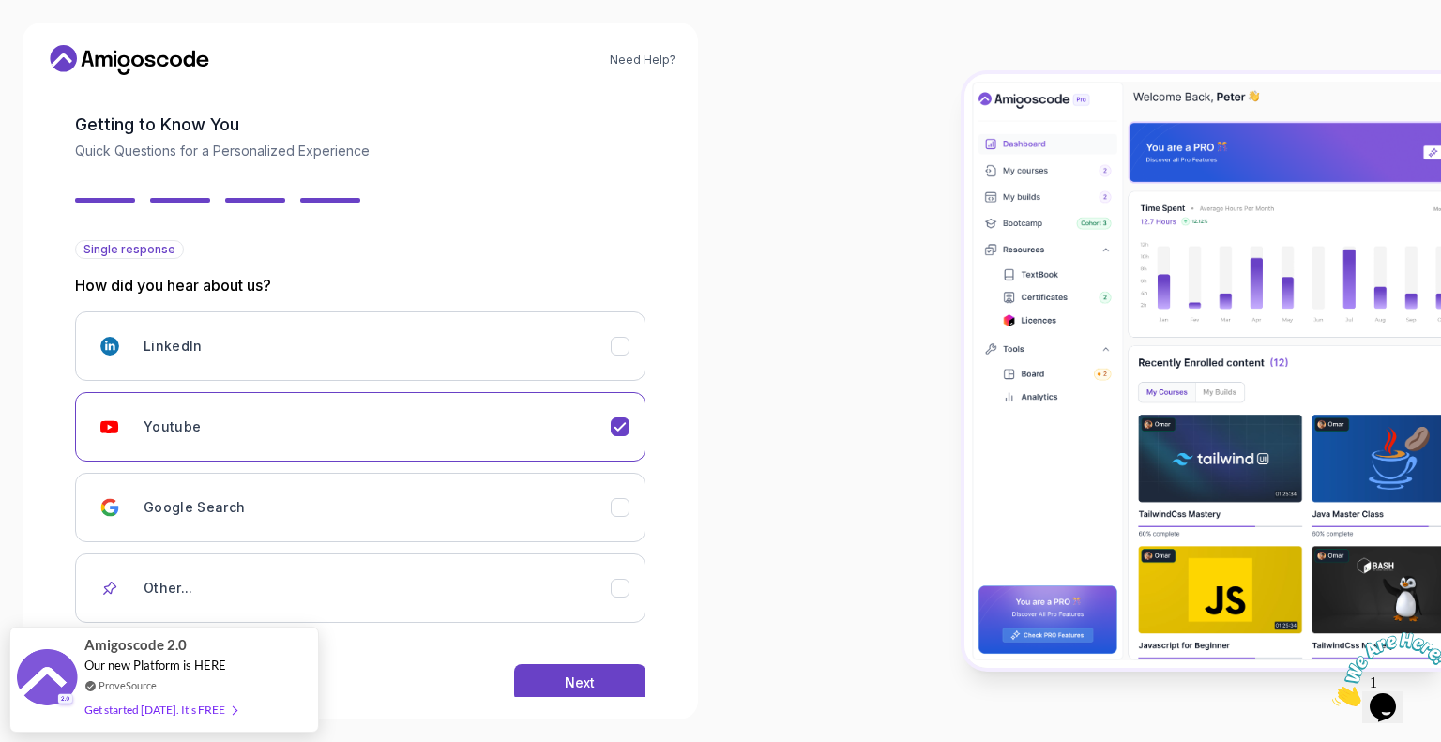
click at [573, 658] on div "Back Next" at bounding box center [360, 683] width 570 height 98
click at [575, 664] on button "Next" at bounding box center [579, 683] width 131 height 38
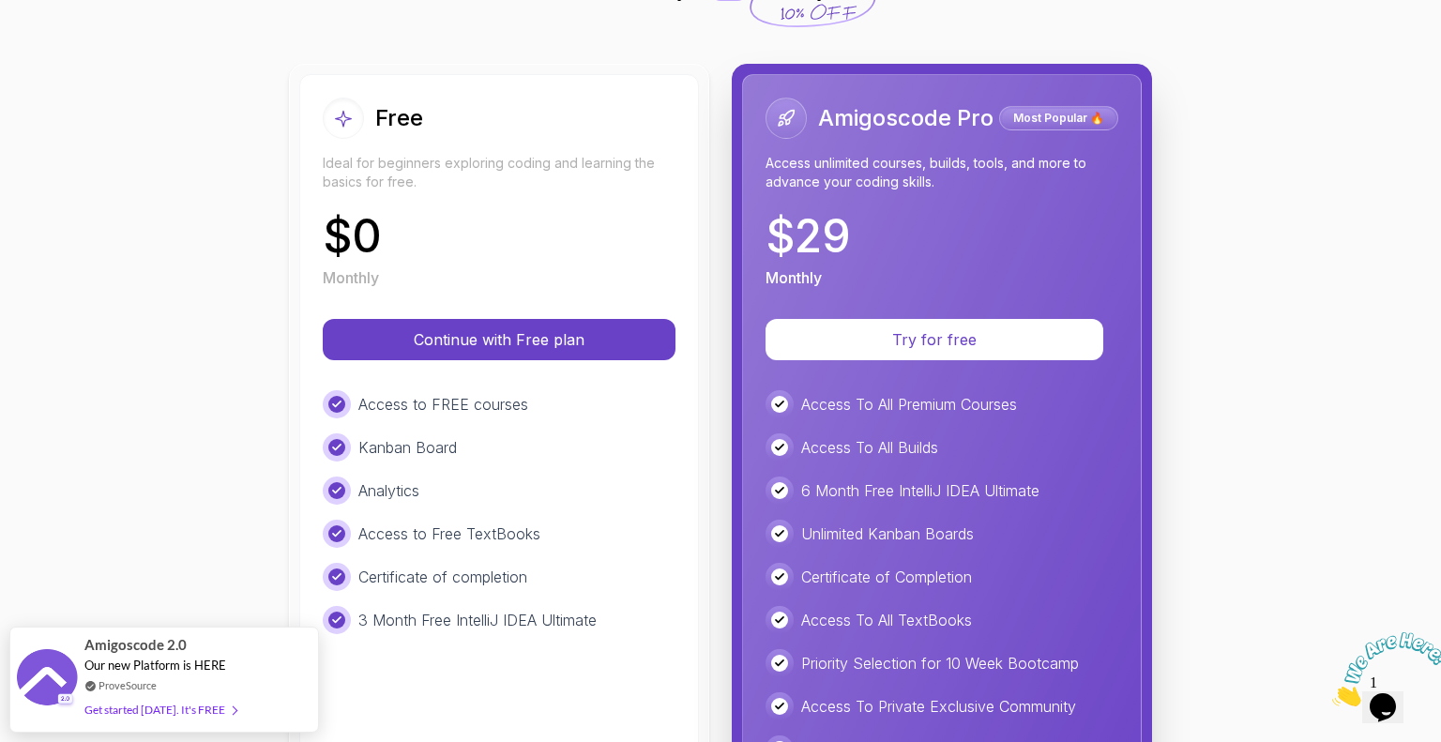
scroll to position [173, 0]
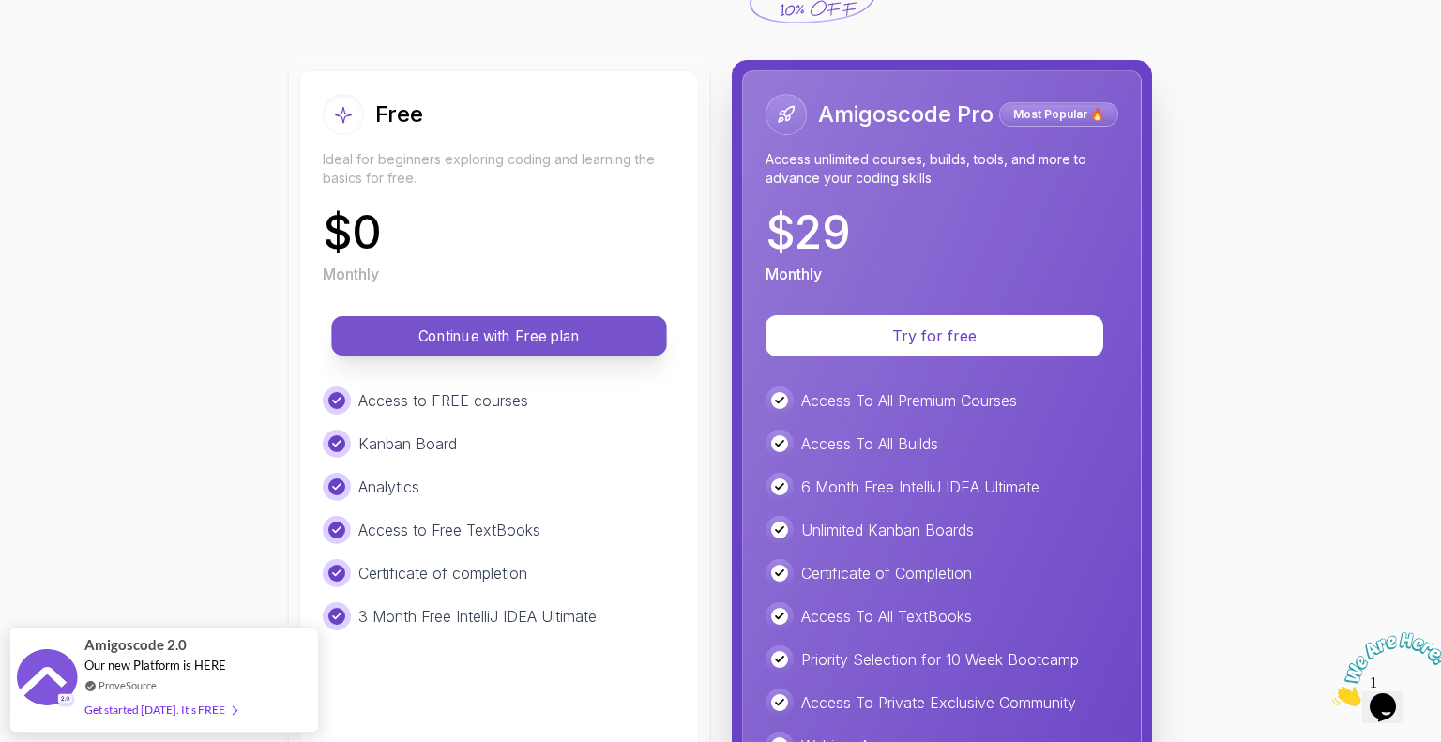
click at [560, 341] on p "Continue with Free plan" at bounding box center [499, 337] width 293 height 22
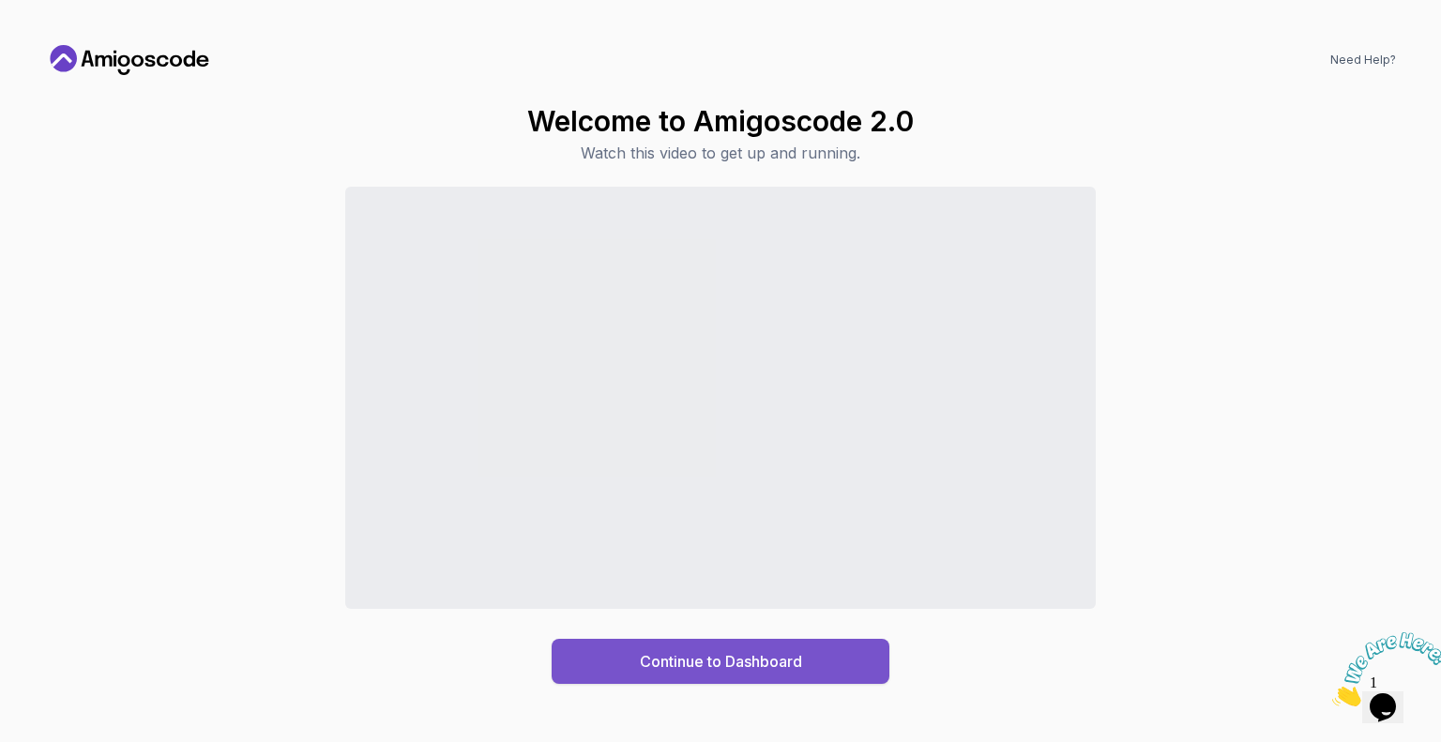
click at [759, 653] on div "Continue to Dashboard" at bounding box center [721, 661] width 162 height 23
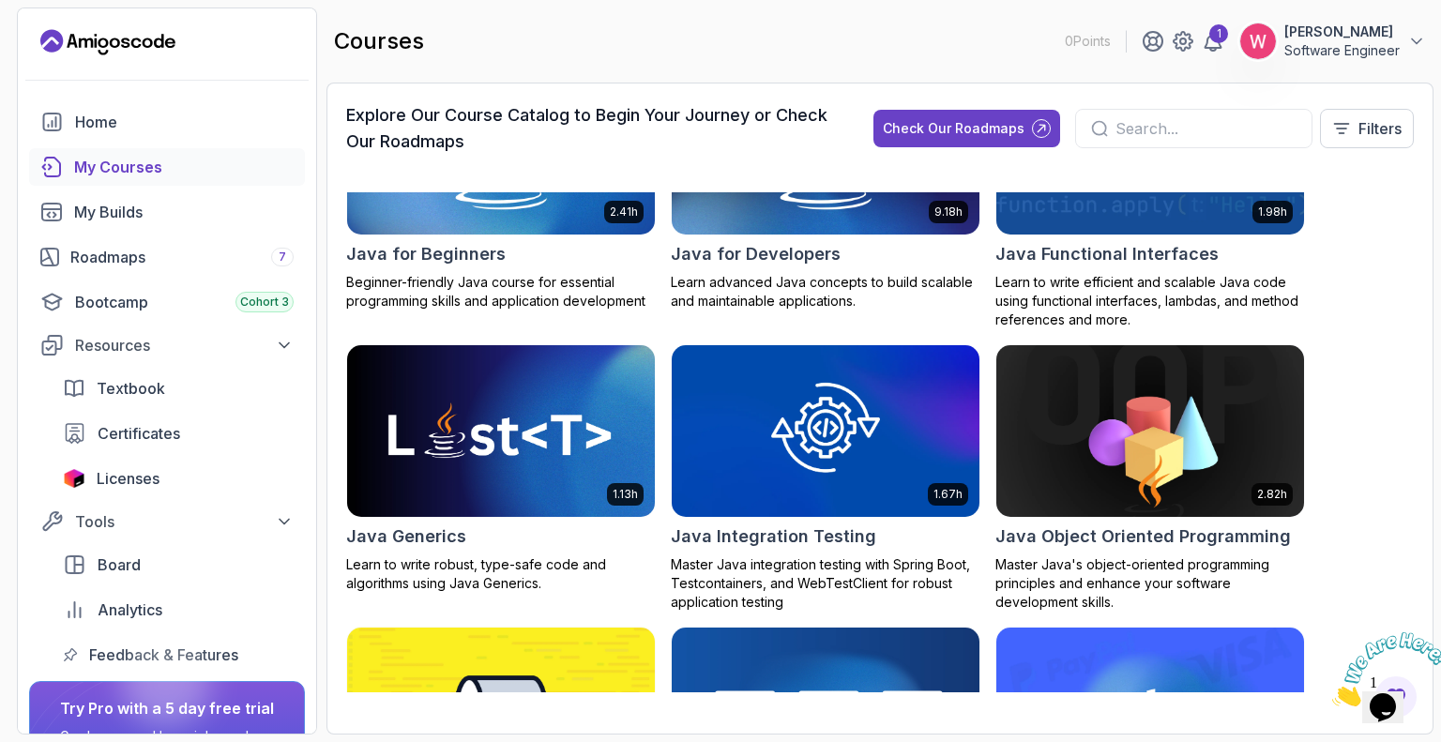
scroll to position [1563, 0]
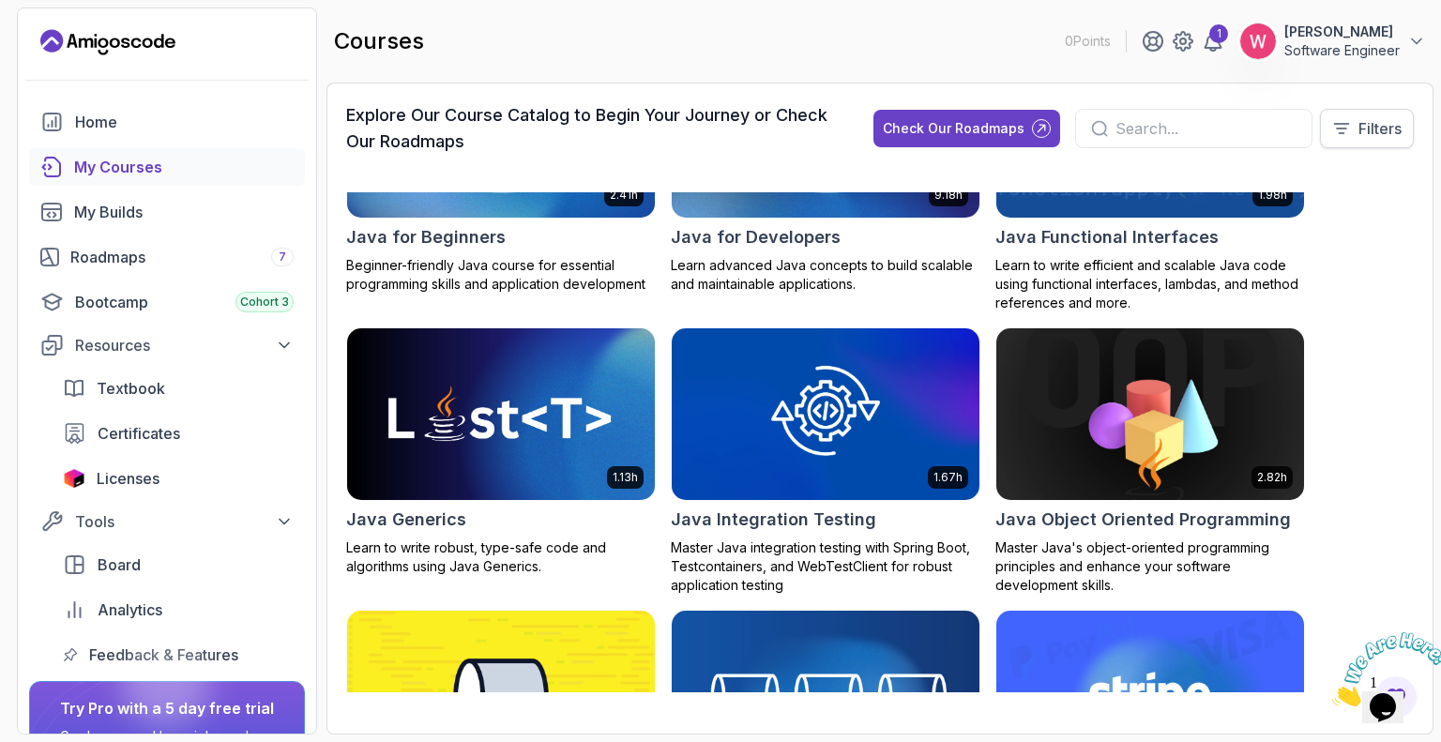
click at [1362, 112] on button "Filters" at bounding box center [1367, 128] width 94 height 39
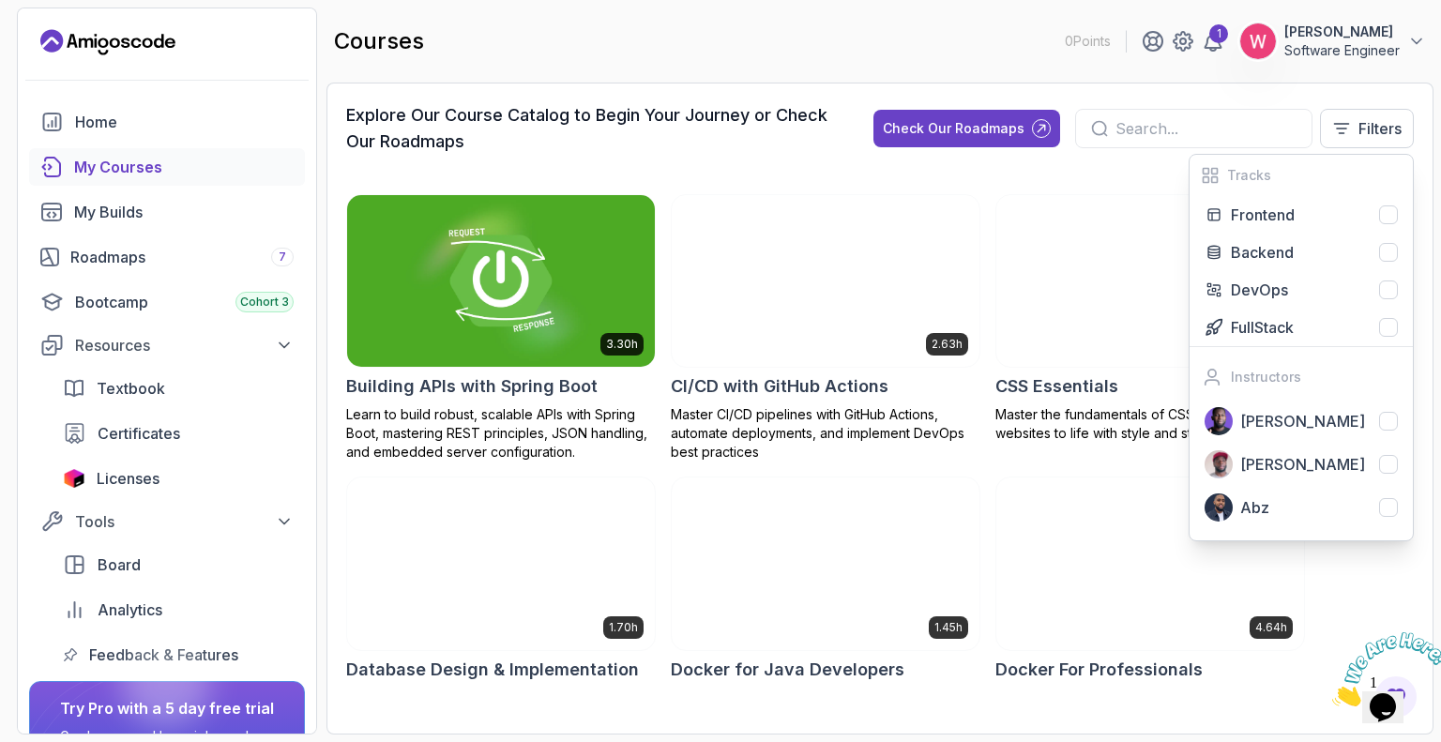
scroll to position [270, 0]
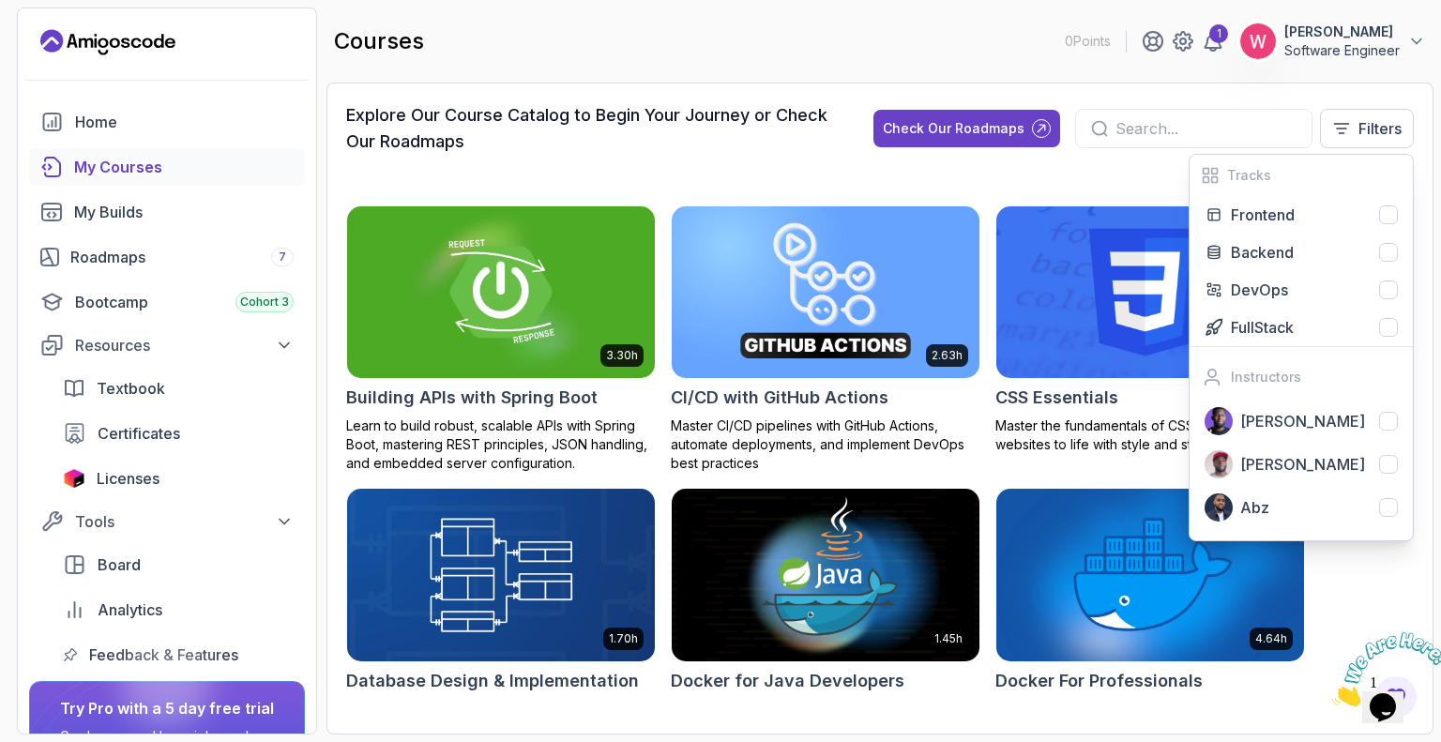
click at [593, 181] on div "8.31h Advanced Databases Advanced database management with SQL, integrity, and …" at bounding box center [880, 442] width 1068 height 545
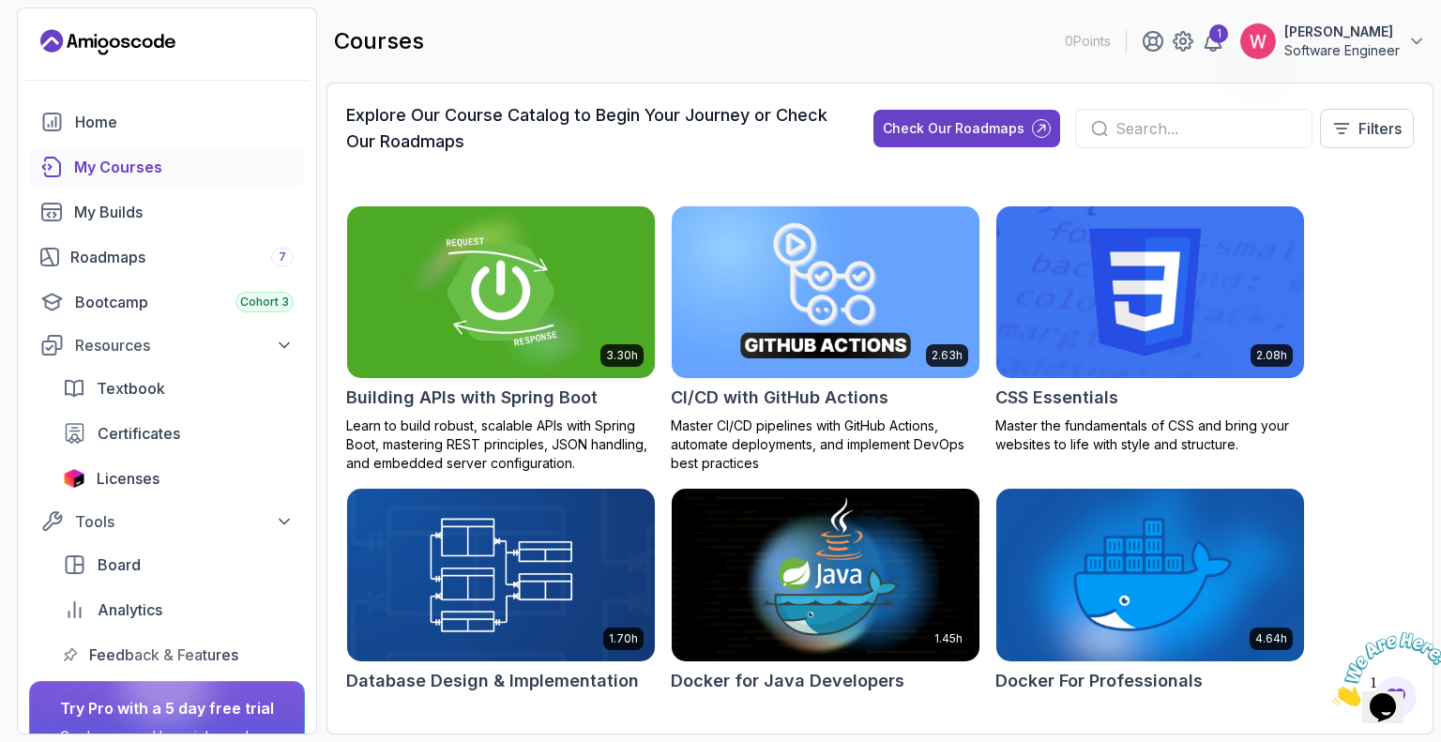
click at [523, 295] on img at bounding box center [501, 292] width 323 height 181
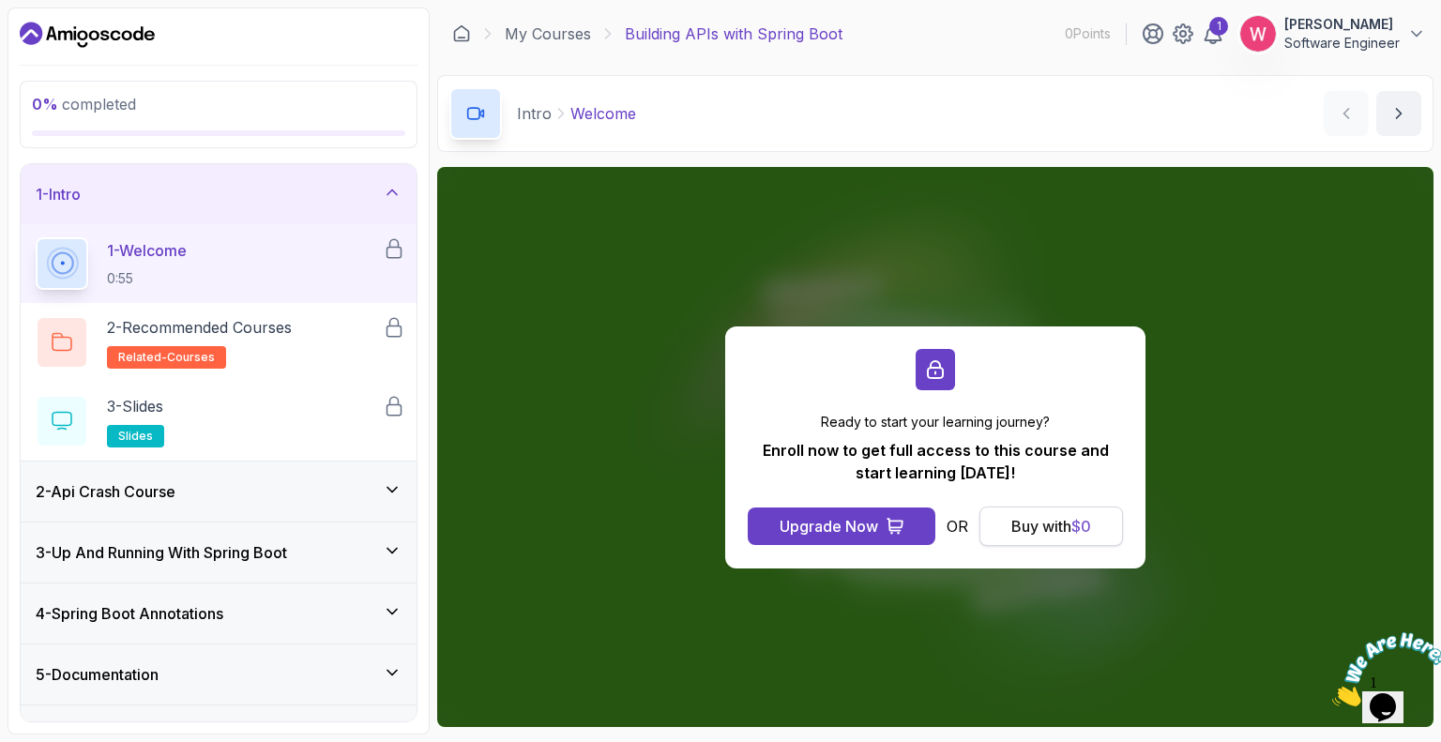
click at [1060, 539] on button "Buy with $ 0" at bounding box center [1052, 526] width 144 height 39
click at [1050, 529] on div "Buy with $ 0" at bounding box center [1052, 526] width 80 height 23
